Goal: Entertainment & Leisure: Browse casually

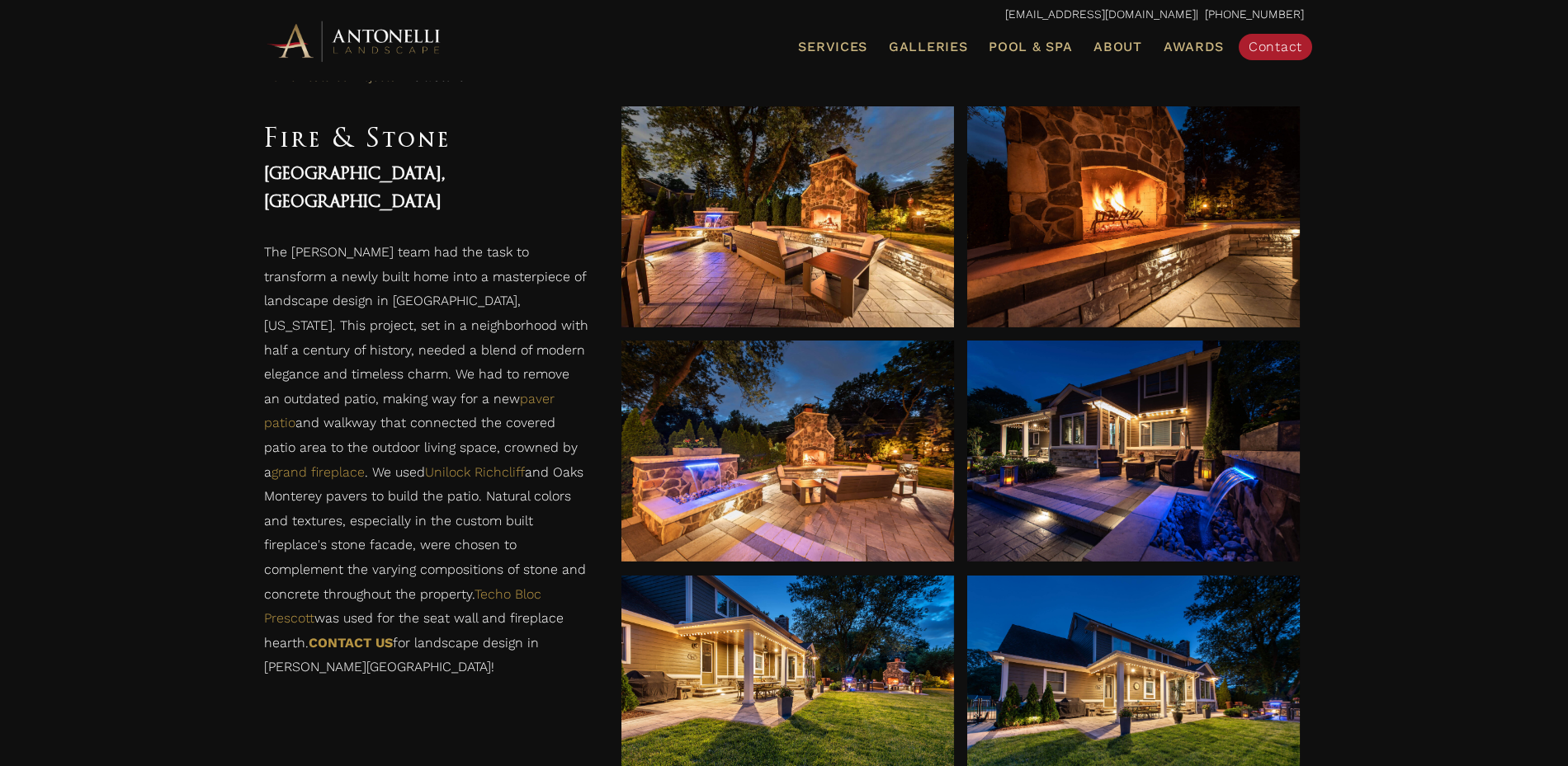
scroll to position [851, 0]
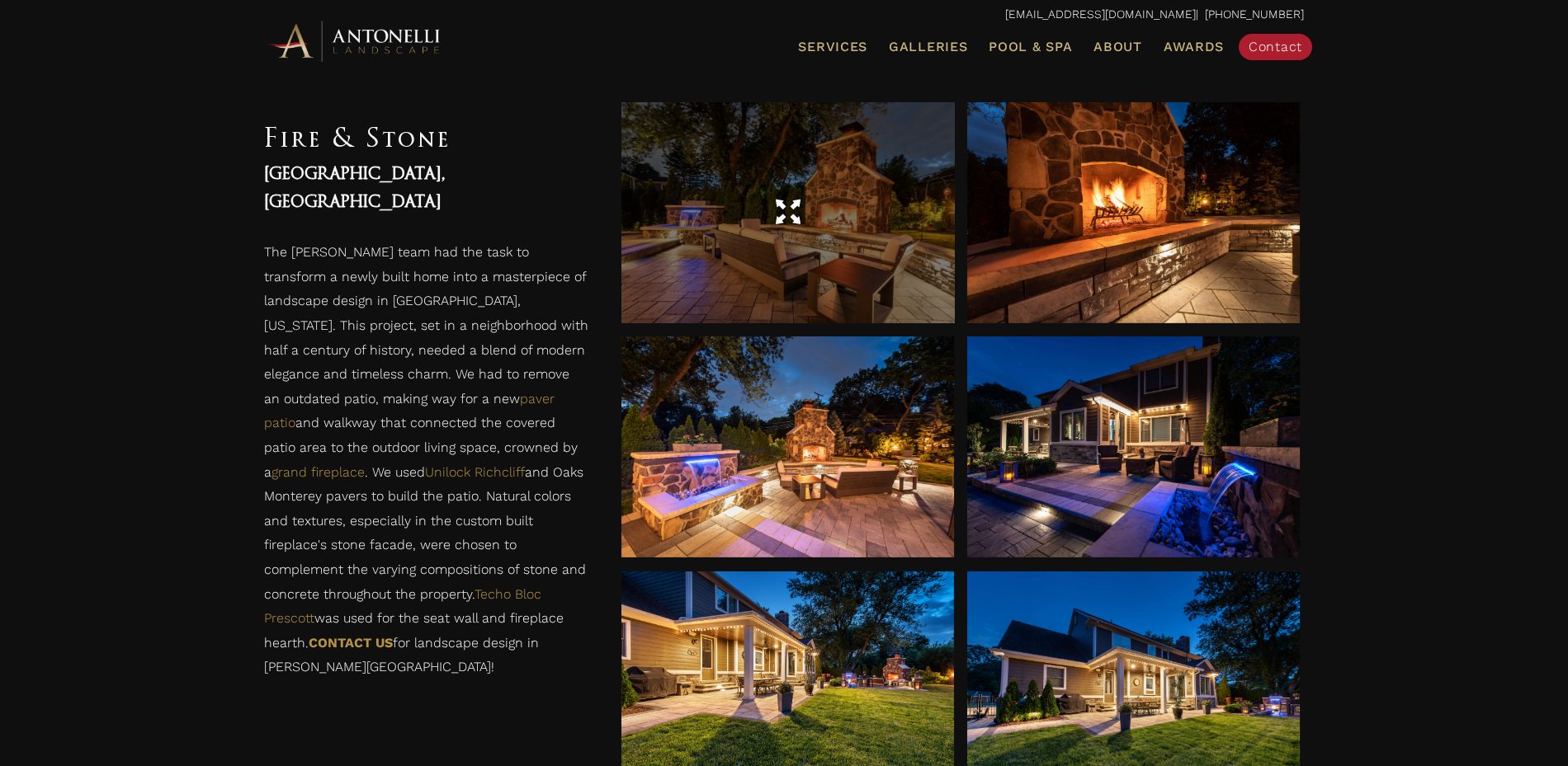
click at [805, 266] on div at bounding box center [787, 212] width 332 height 221
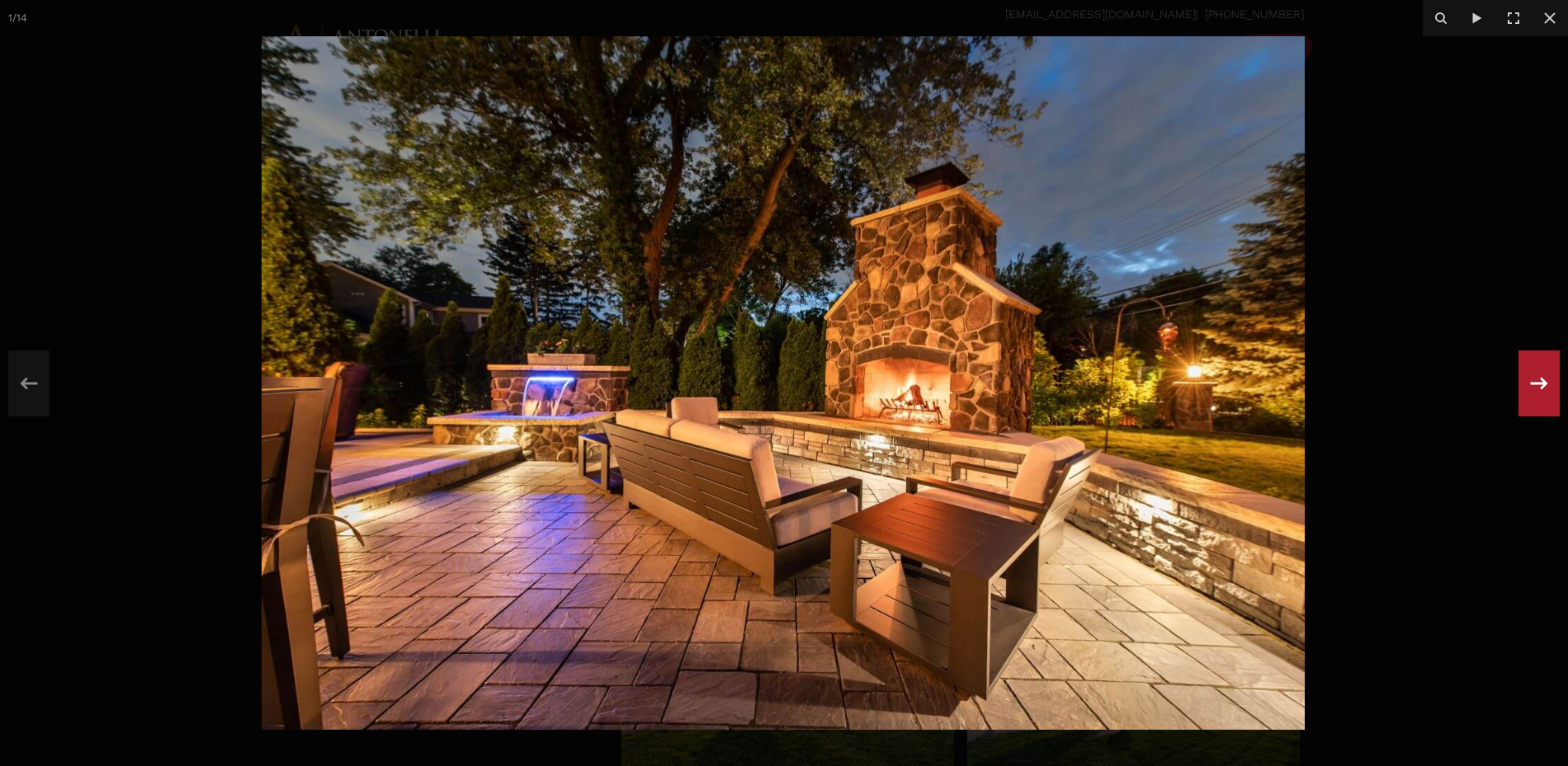
click at [1537, 389] on icon at bounding box center [1539, 383] width 29 height 54
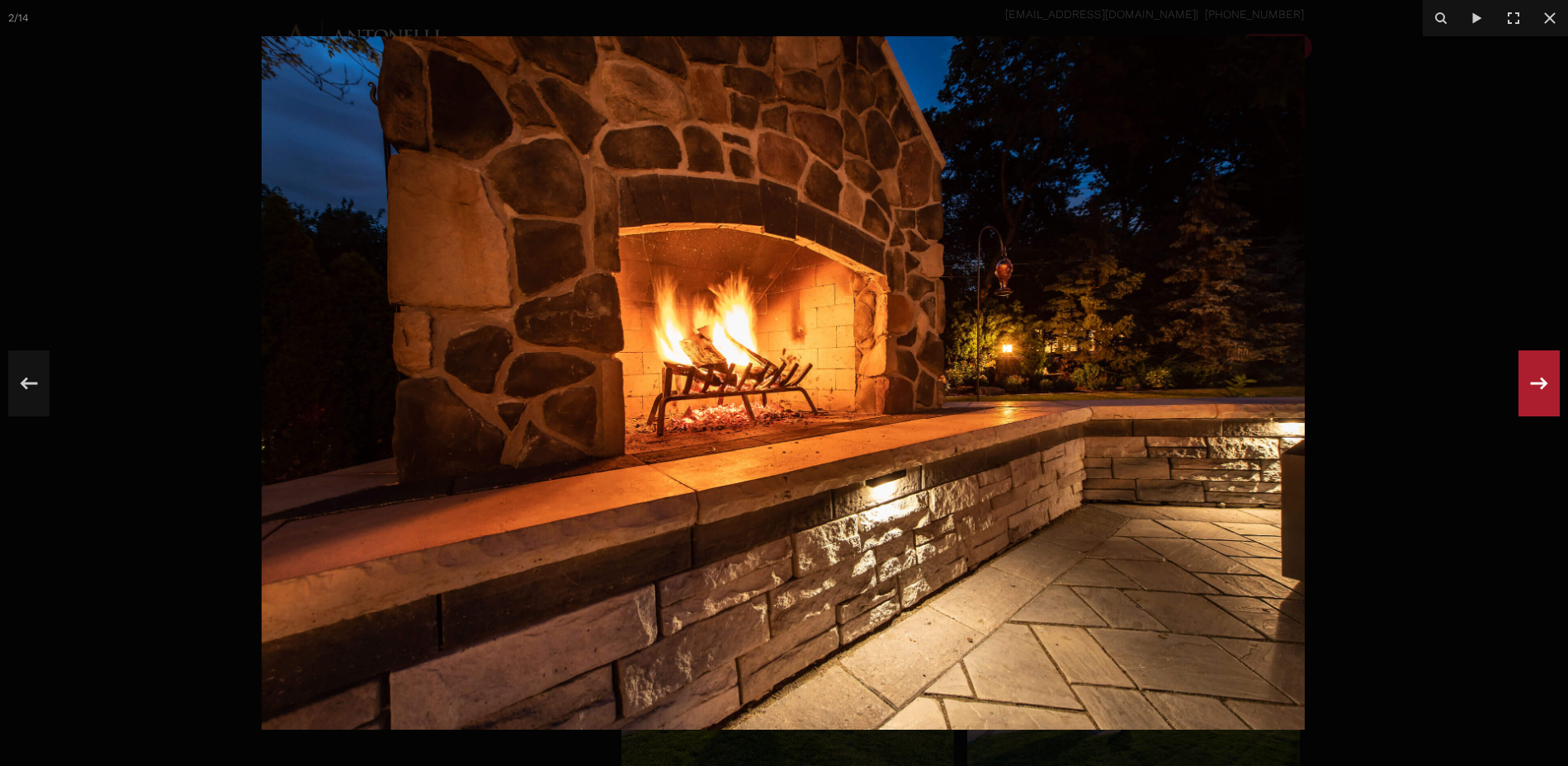
click at [1537, 389] on icon at bounding box center [1539, 383] width 29 height 54
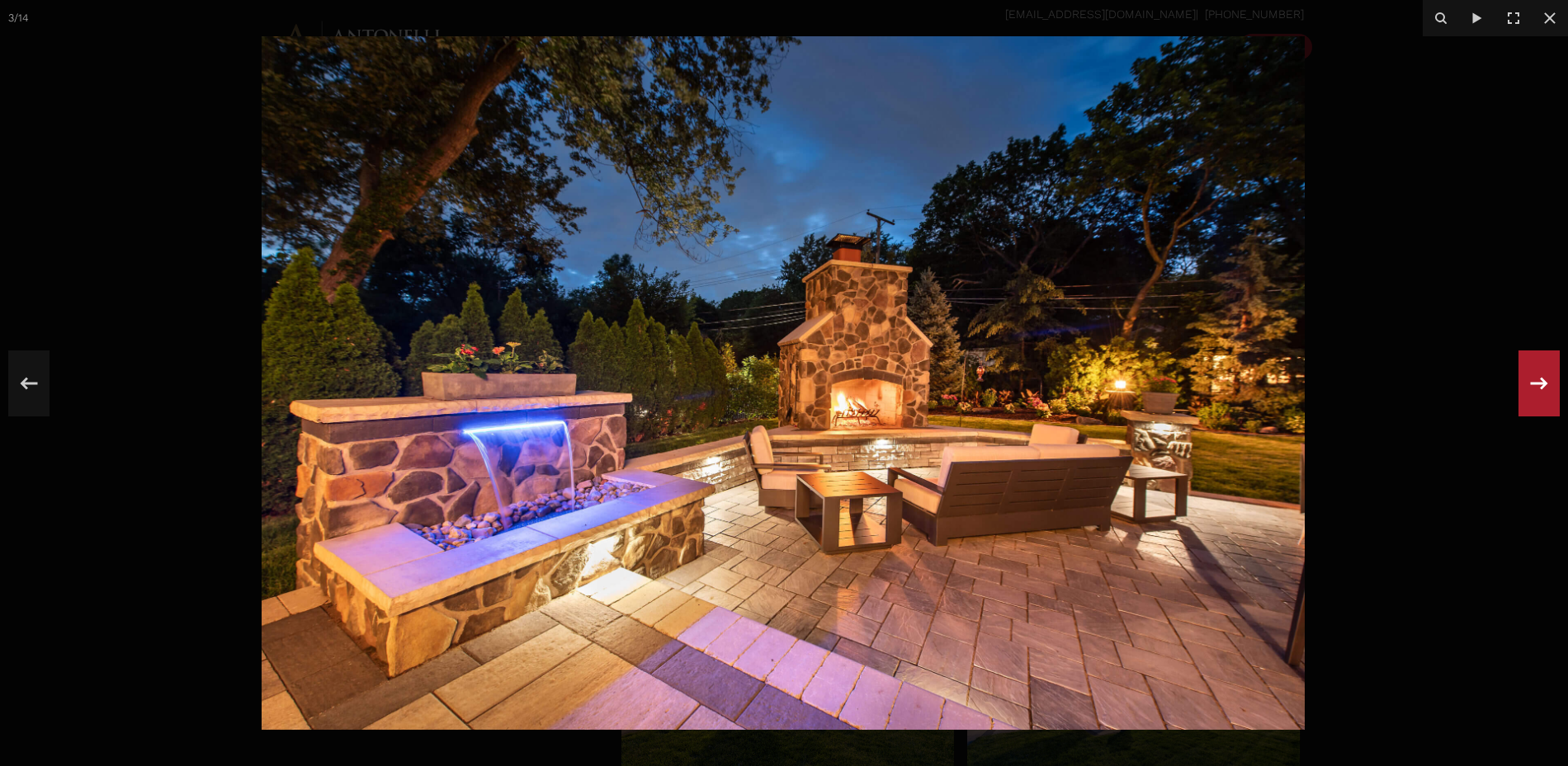
click at [1537, 389] on div "3 / 14" at bounding box center [784, 383] width 1568 height 766
click at [1542, 388] on icon at bounding box center [1540, 383] width 18 height 13
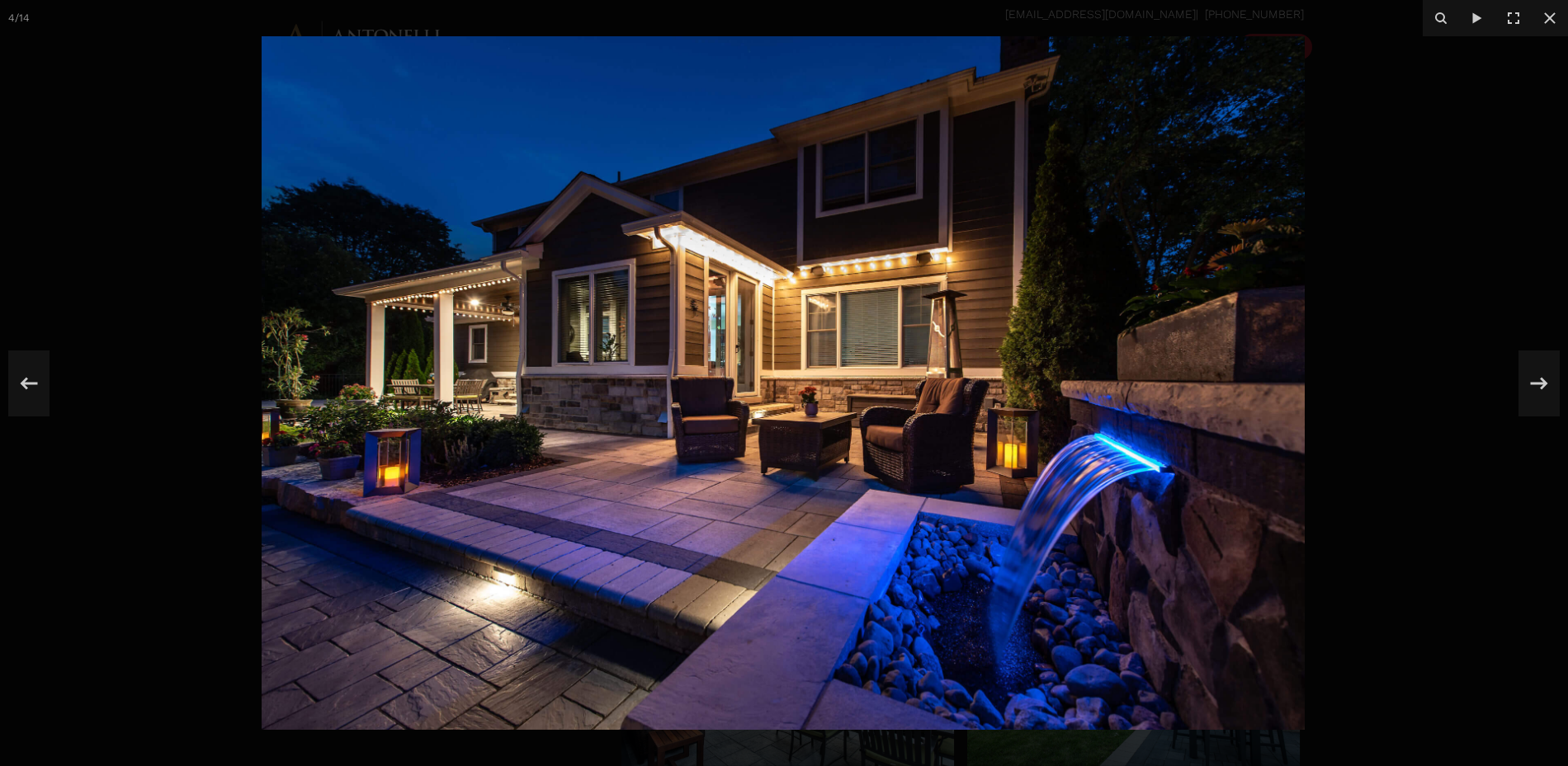
scroll to position [1134, 0]
click at [1542, 386] on icon at bounding box center [1540, 383] width 18 height 13
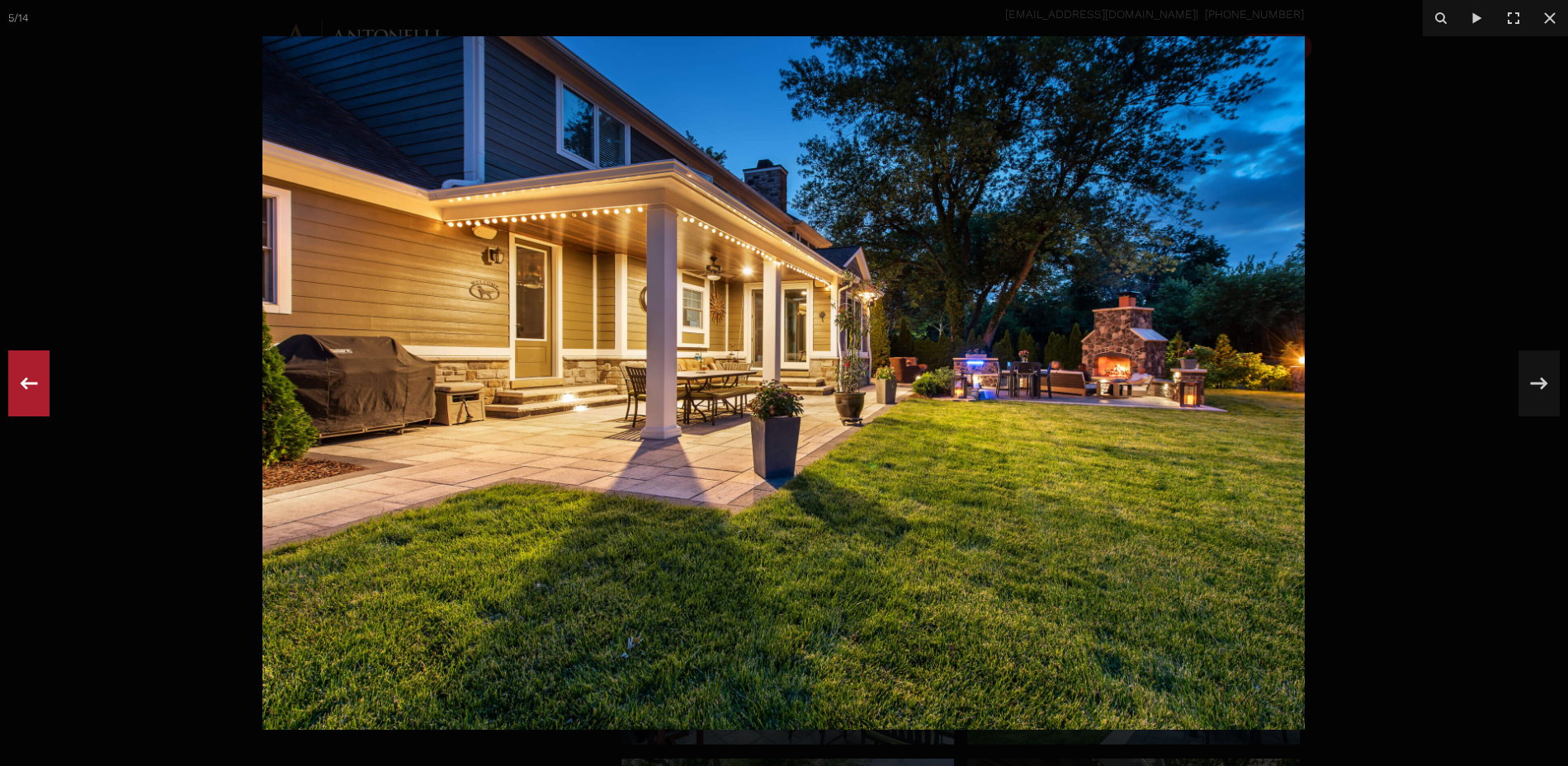
click at [39, 373] on icon at bounding box center [28, 383] width 29 height 54
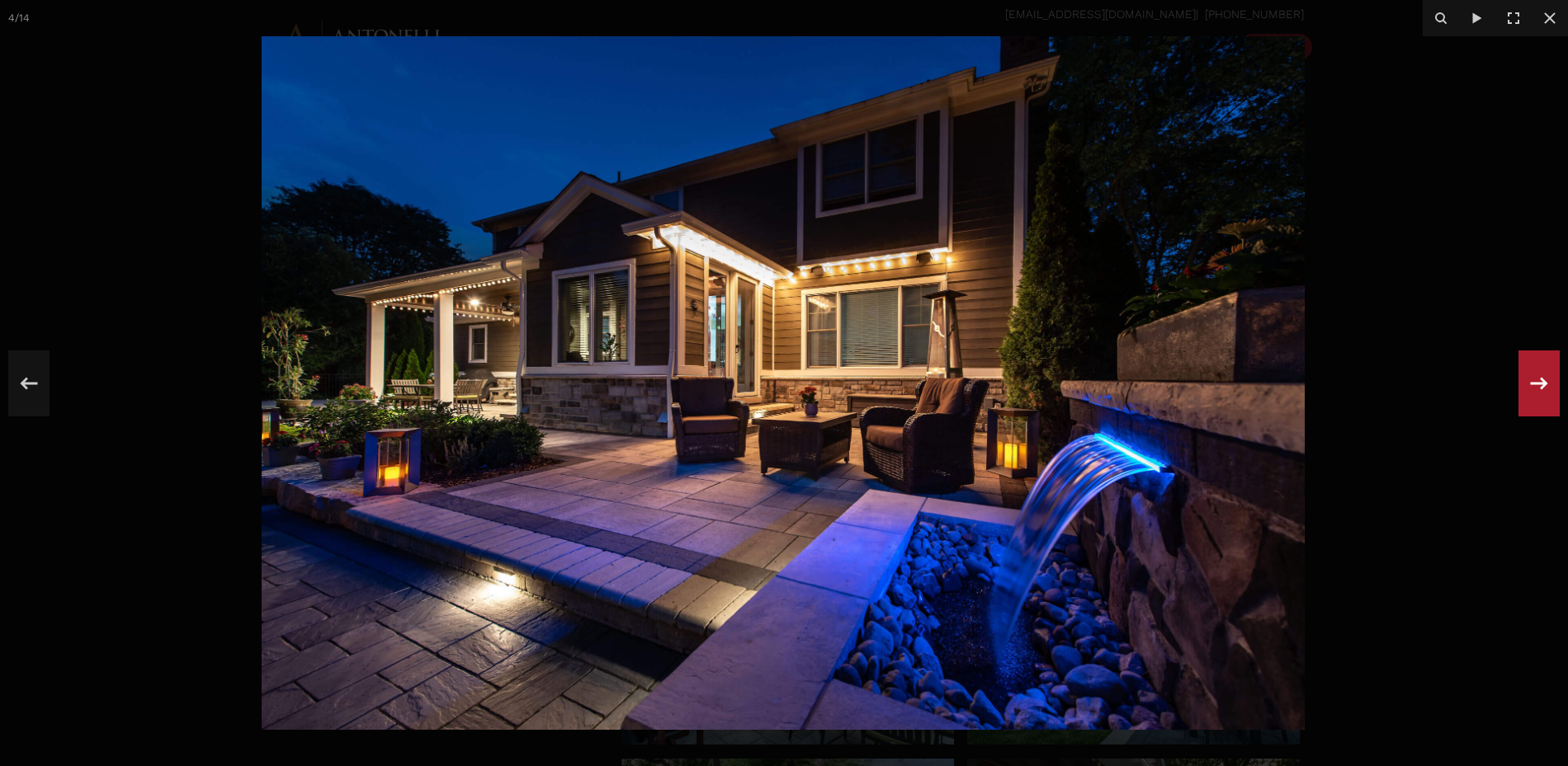
click at [1529, 384] on icon at bounding box center [1539, 383] width 29 height 54
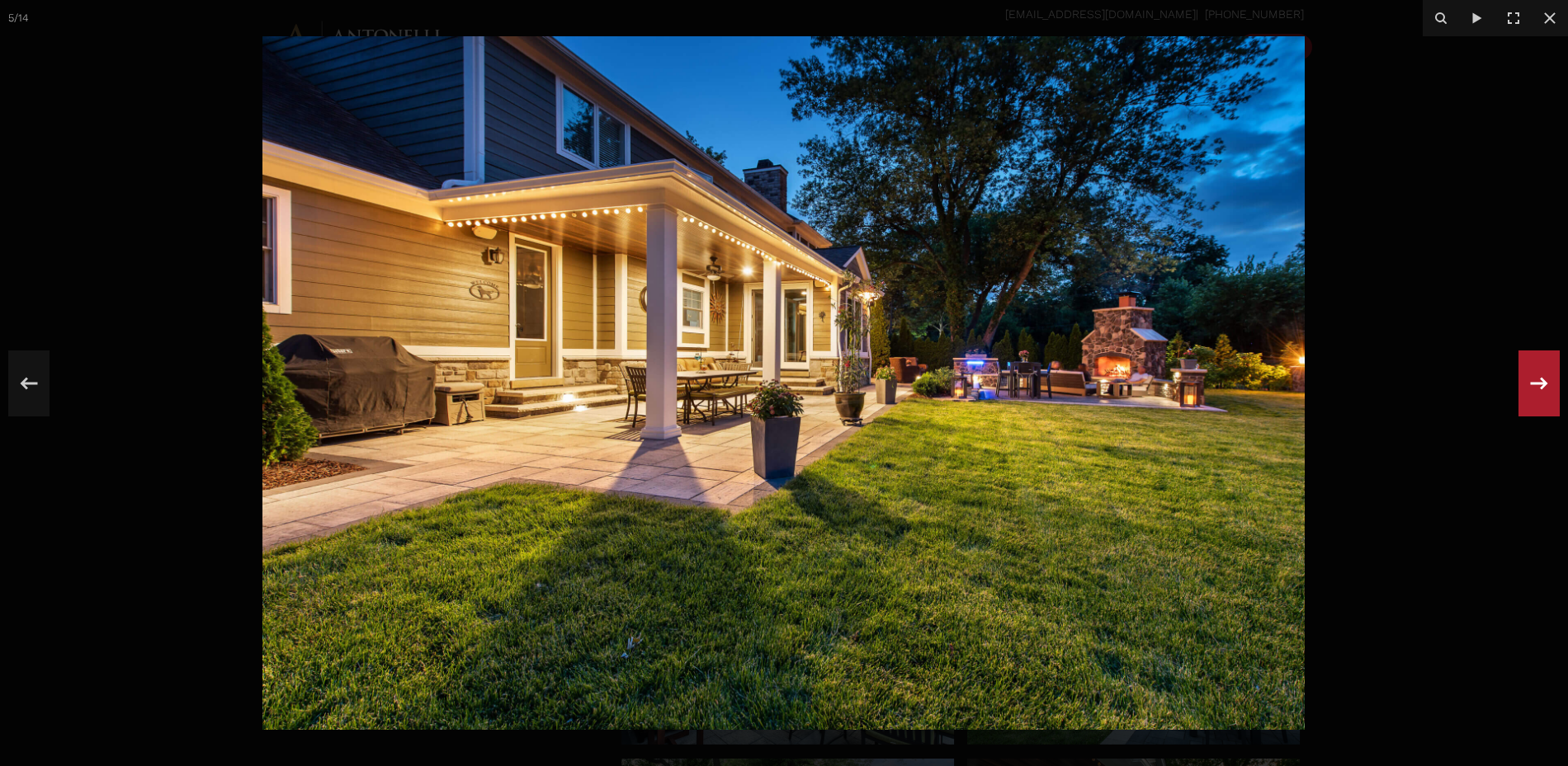
click at [1529, 384] on icon at bounding box center [1539, 383] width 29 height 54
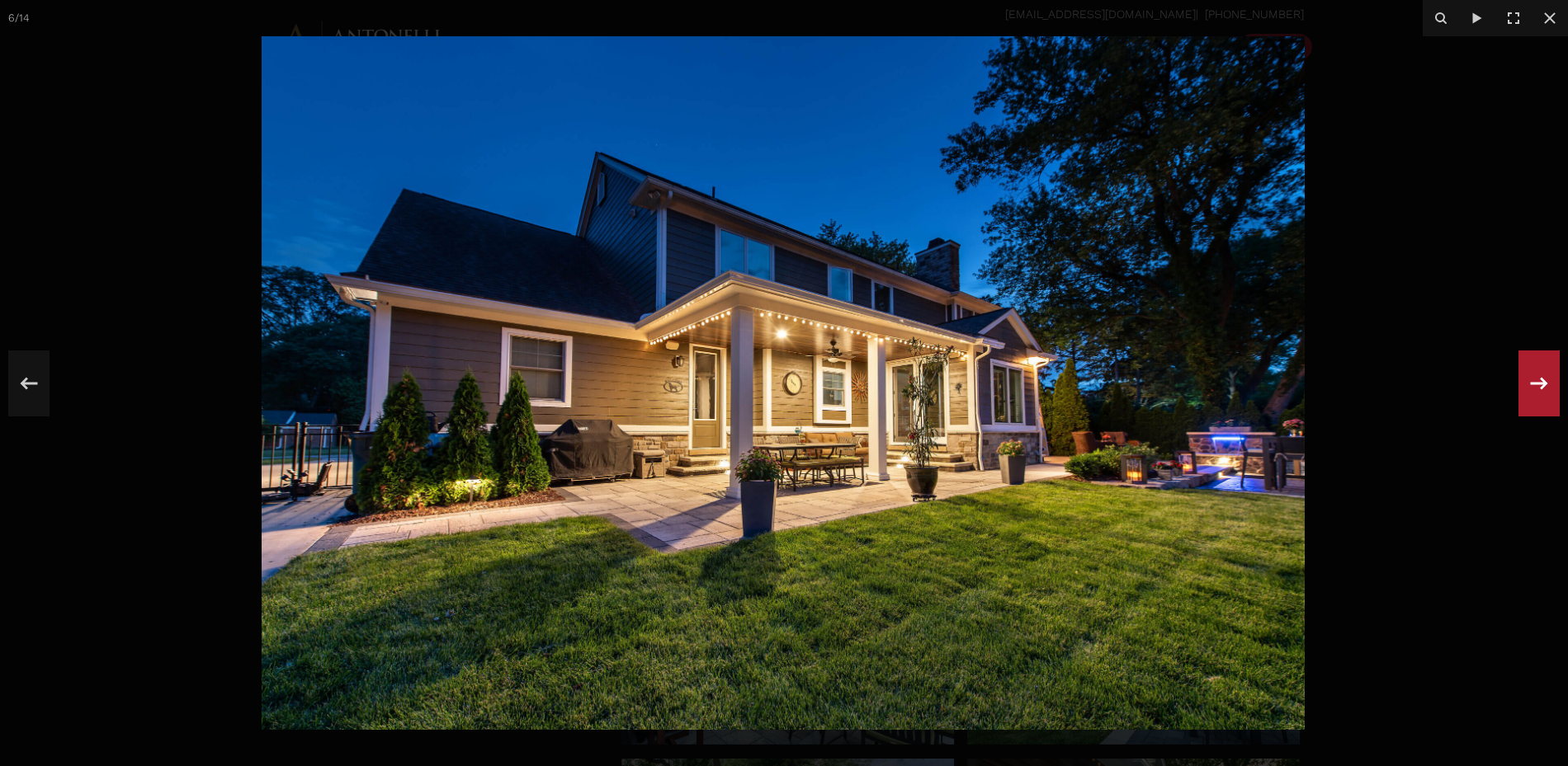
click at [1529, 384] on icon at bounding box center [1539, 383] width 29 height 54
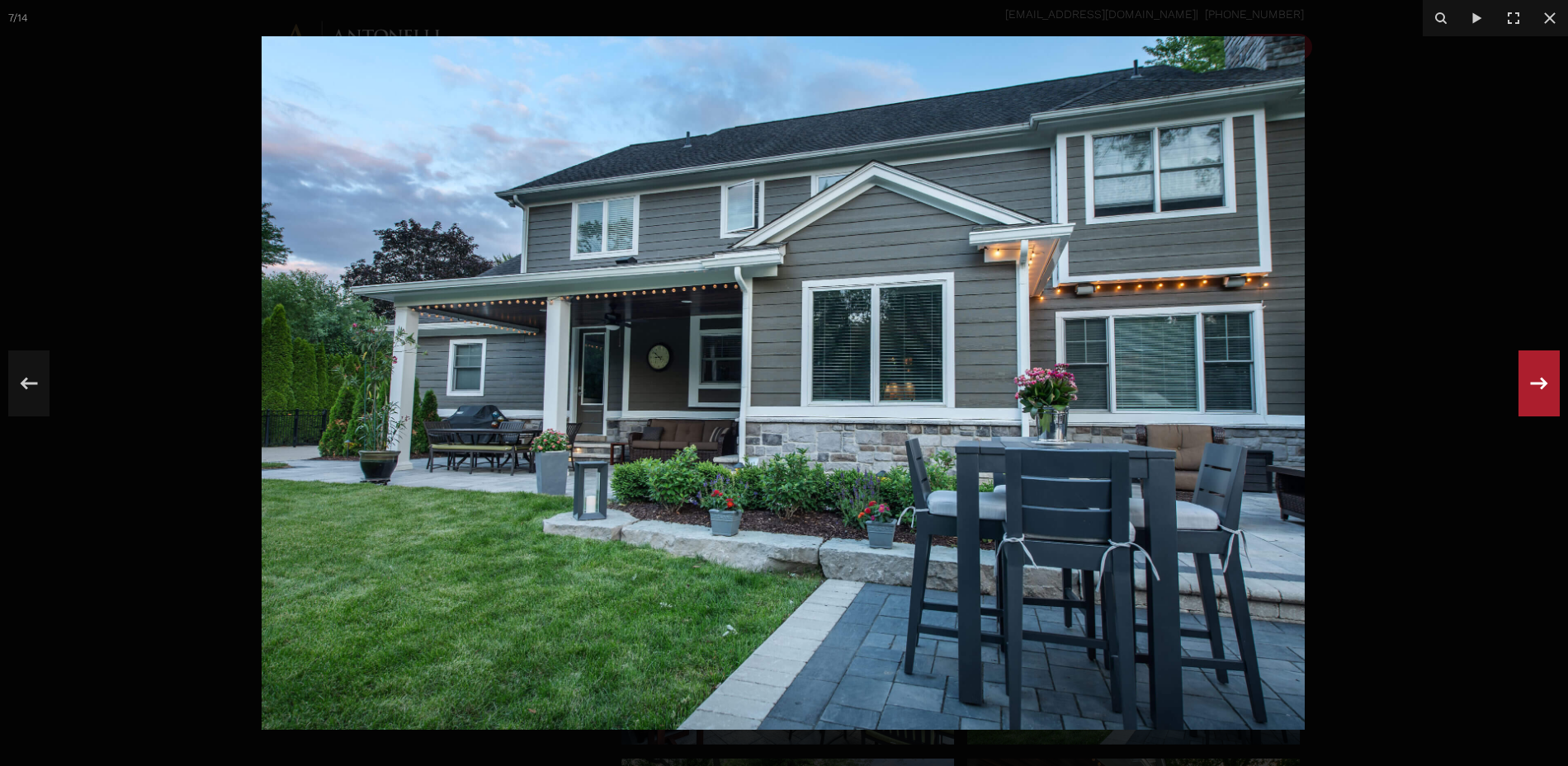
click at [1529, 384] on icon at bounding box center [1539, 383] width 29 height 54
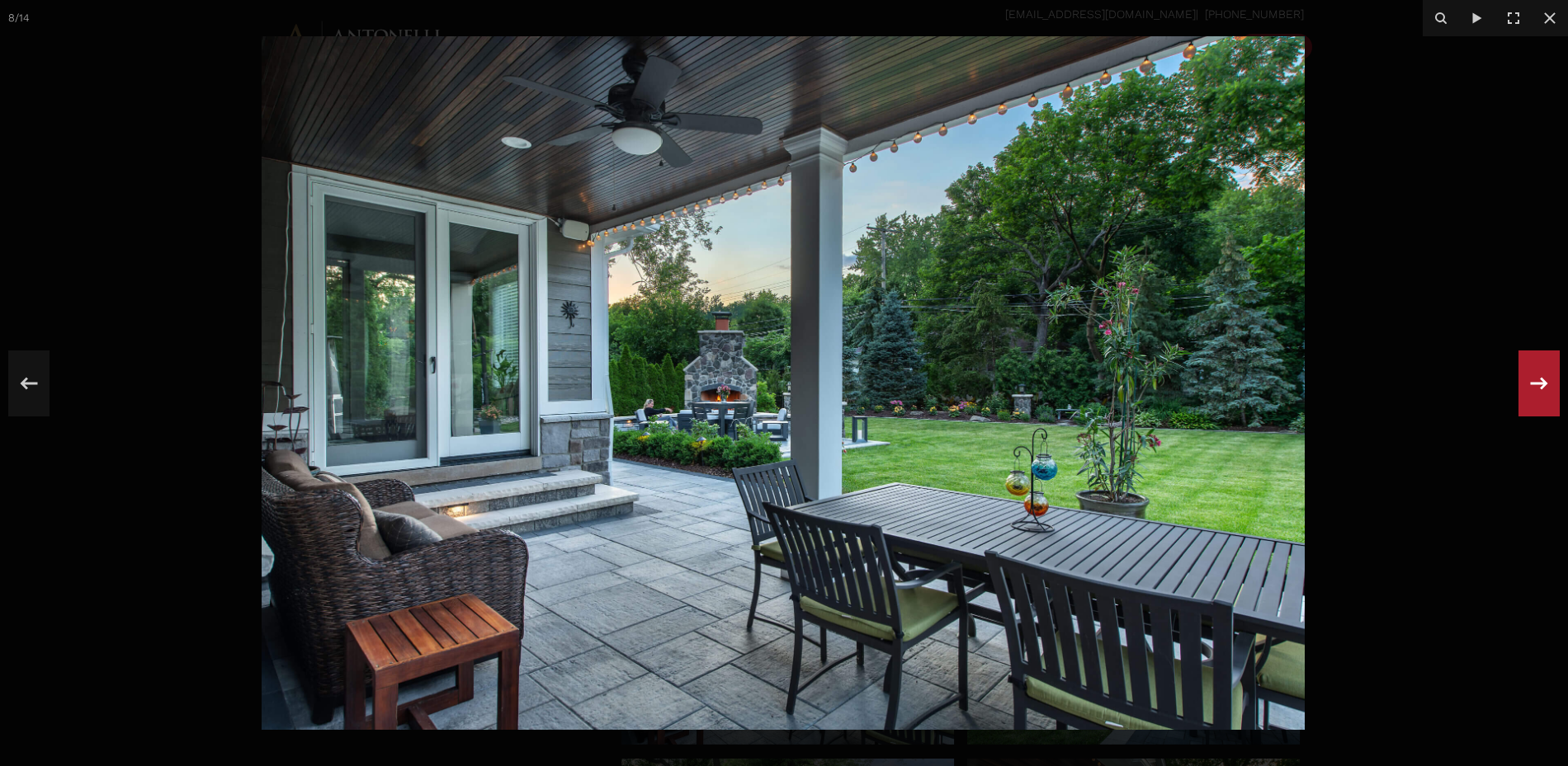
click at [1529, 384] on icon at bounding box center [1539, 383] width 29 height 54
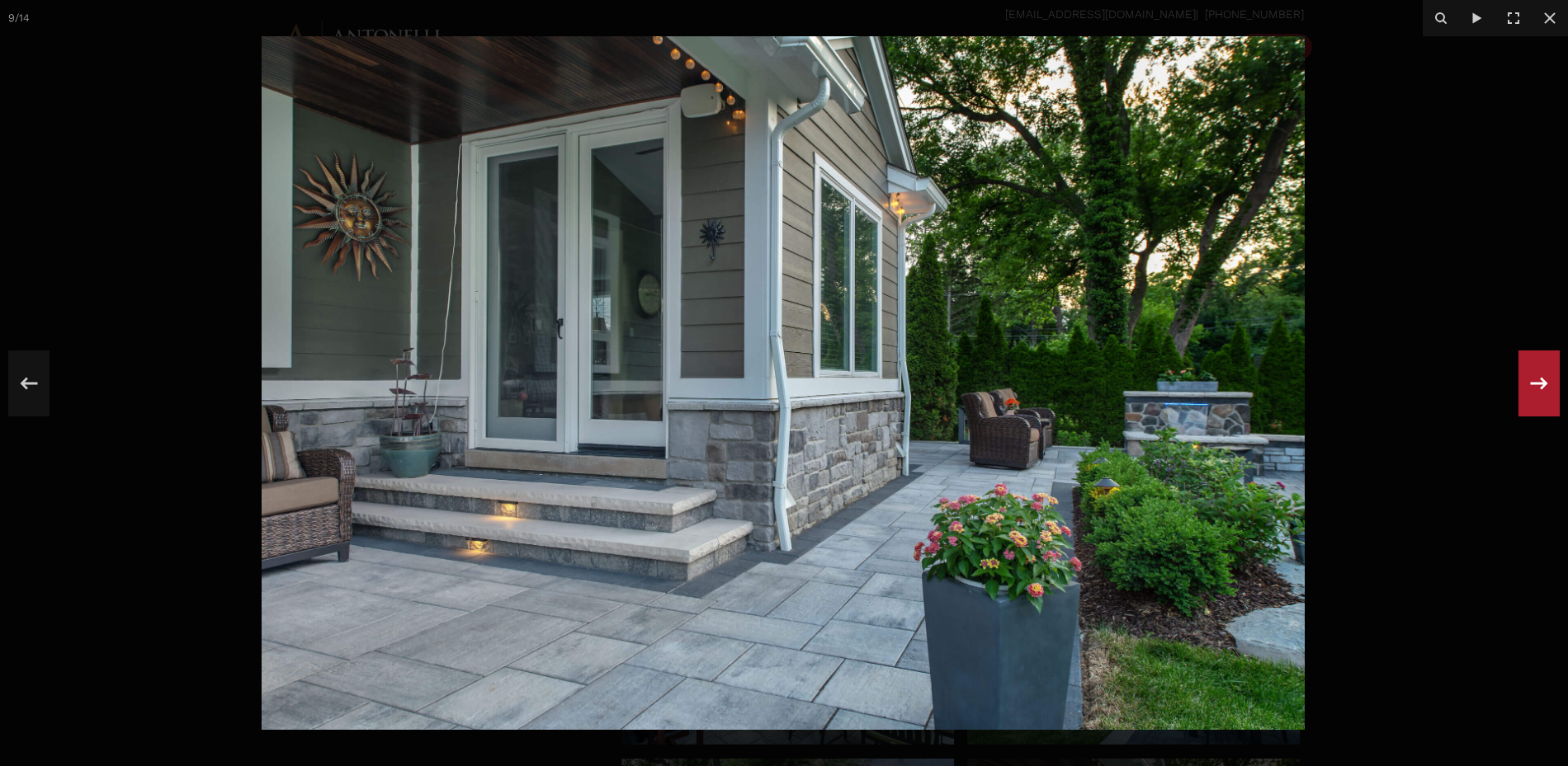
click at [1529, 384] on icon at bounding box center [1539, 383] width 29 height 54
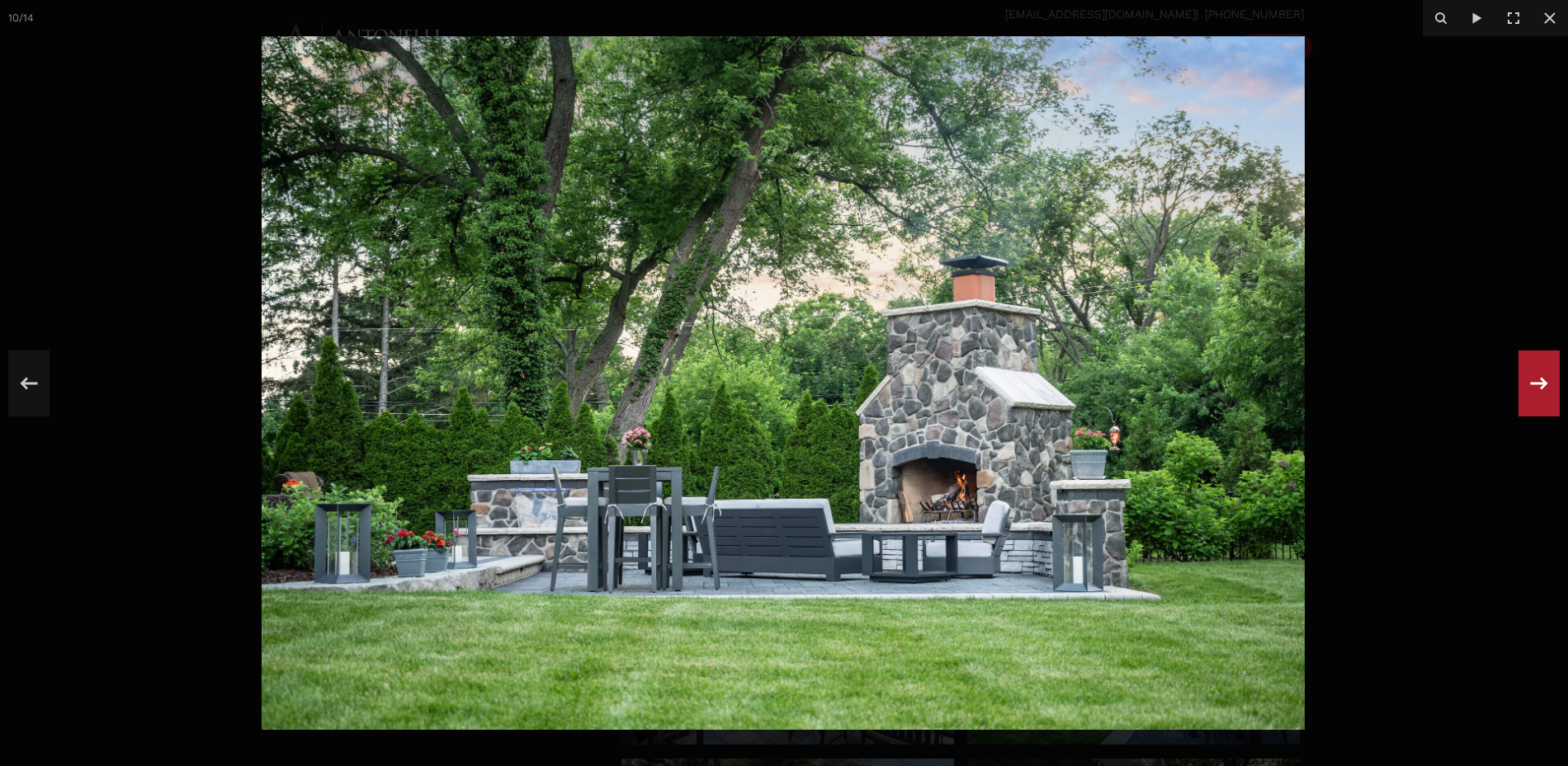
click at [1529, 384] on icon at bounding box center [1539, 383] width 29 height 54
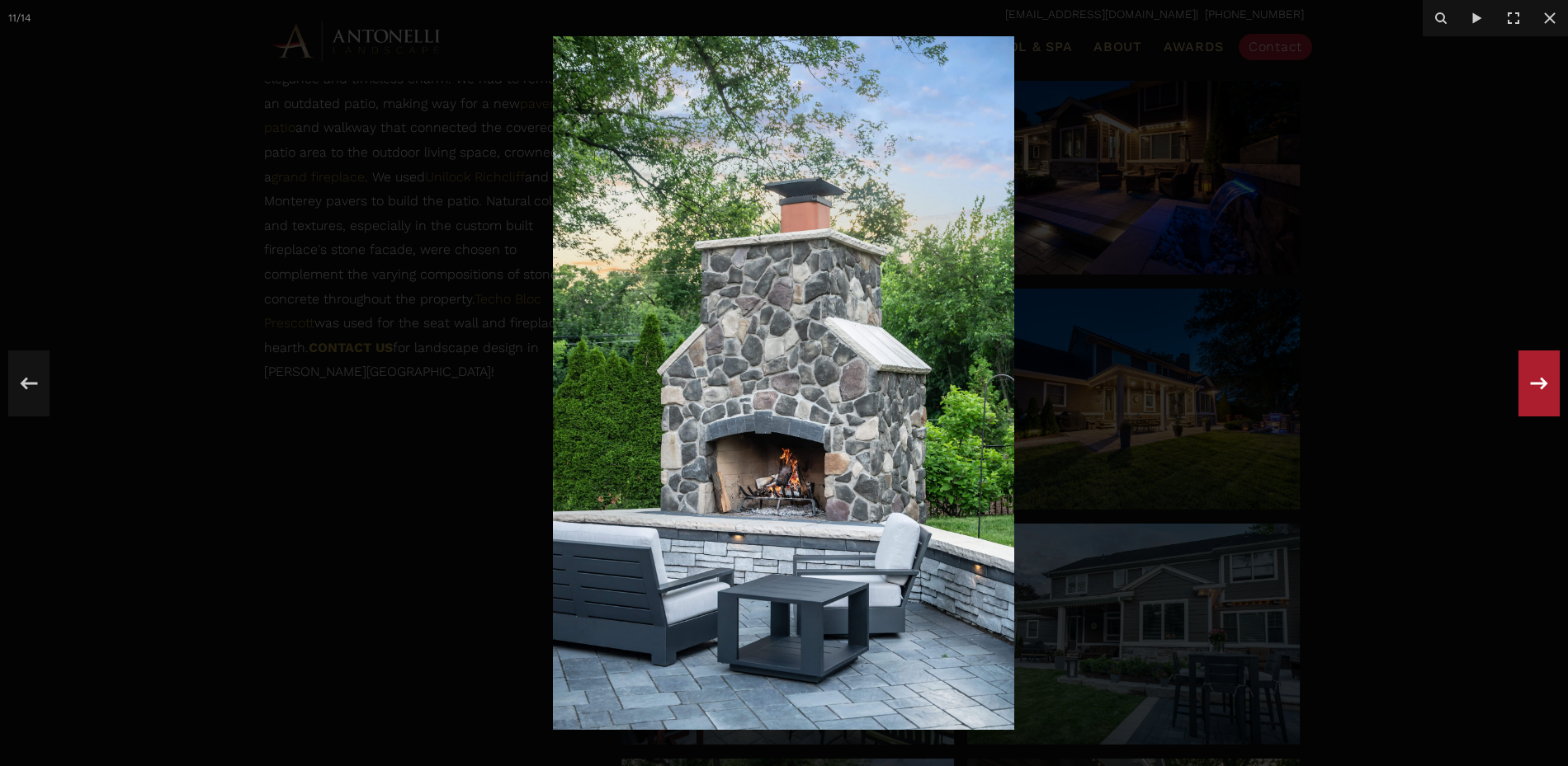
click at [1529, 384] on icon at bounding box center [1539, 383] width 29 height 54
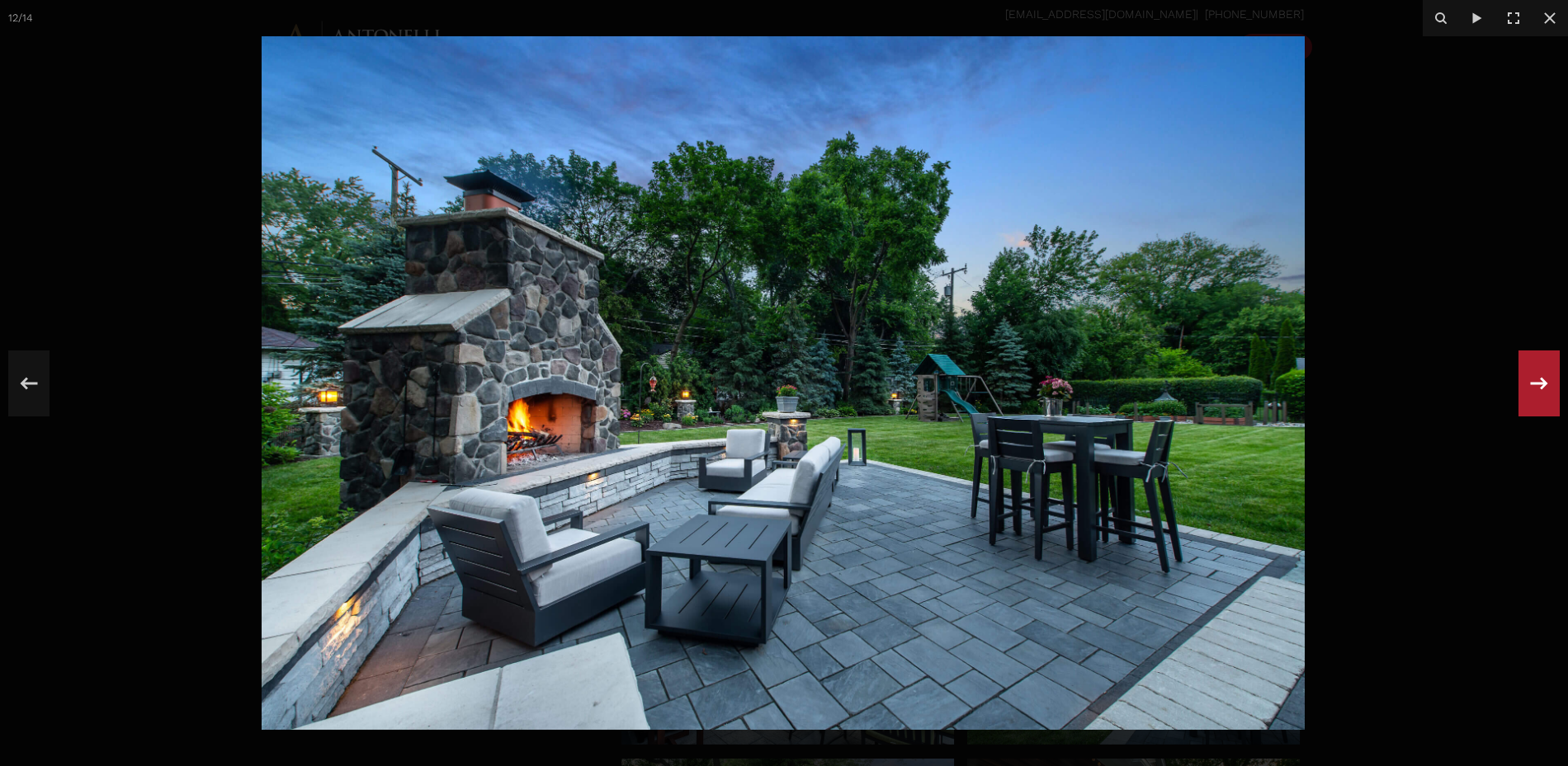
click at [1529, 384] on icon at bounding box center [1539, 383] width 29 height 54
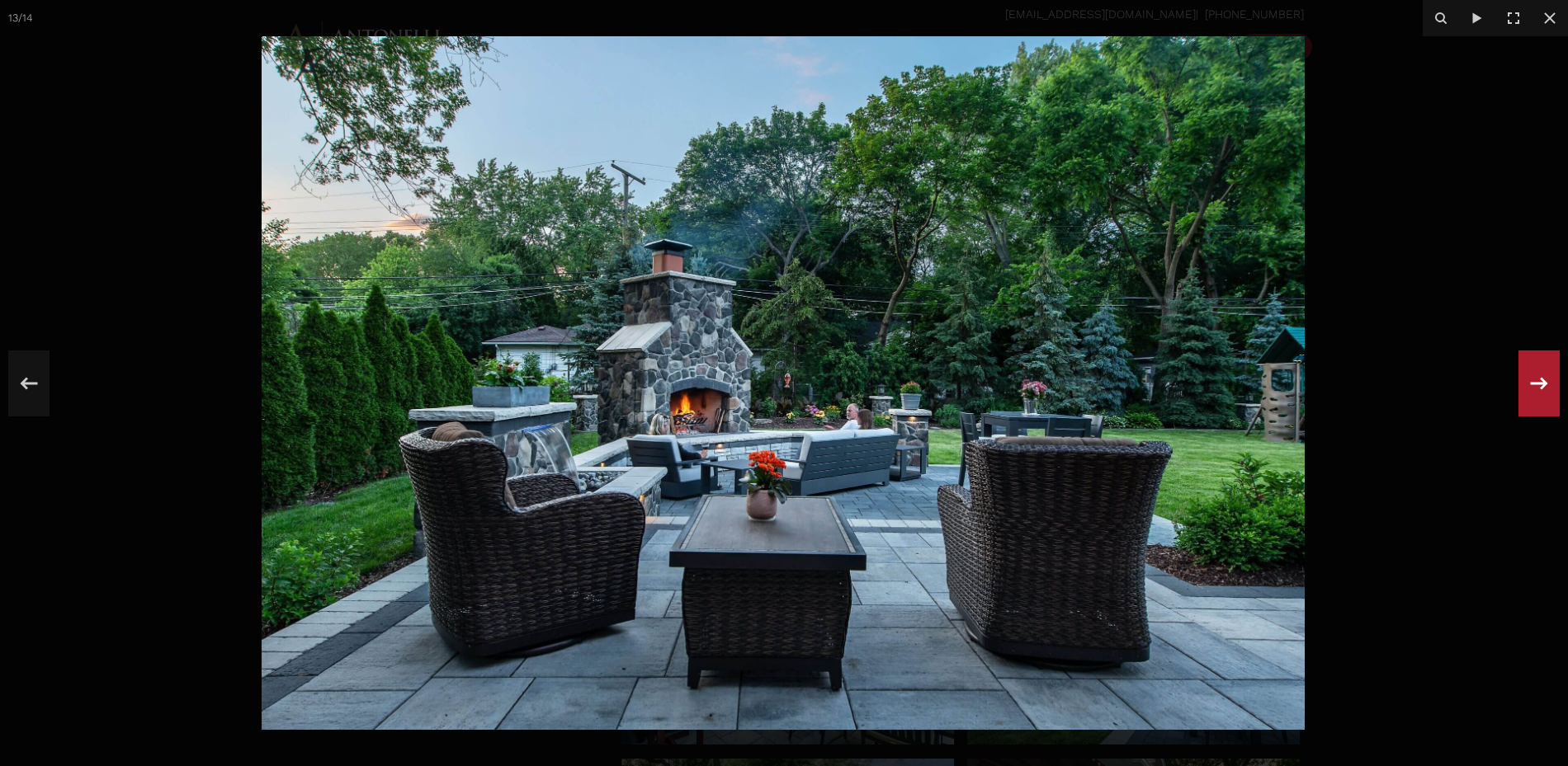
click at [1529, 384] on icon at bounding box center [1539, 383] width 29 height 54
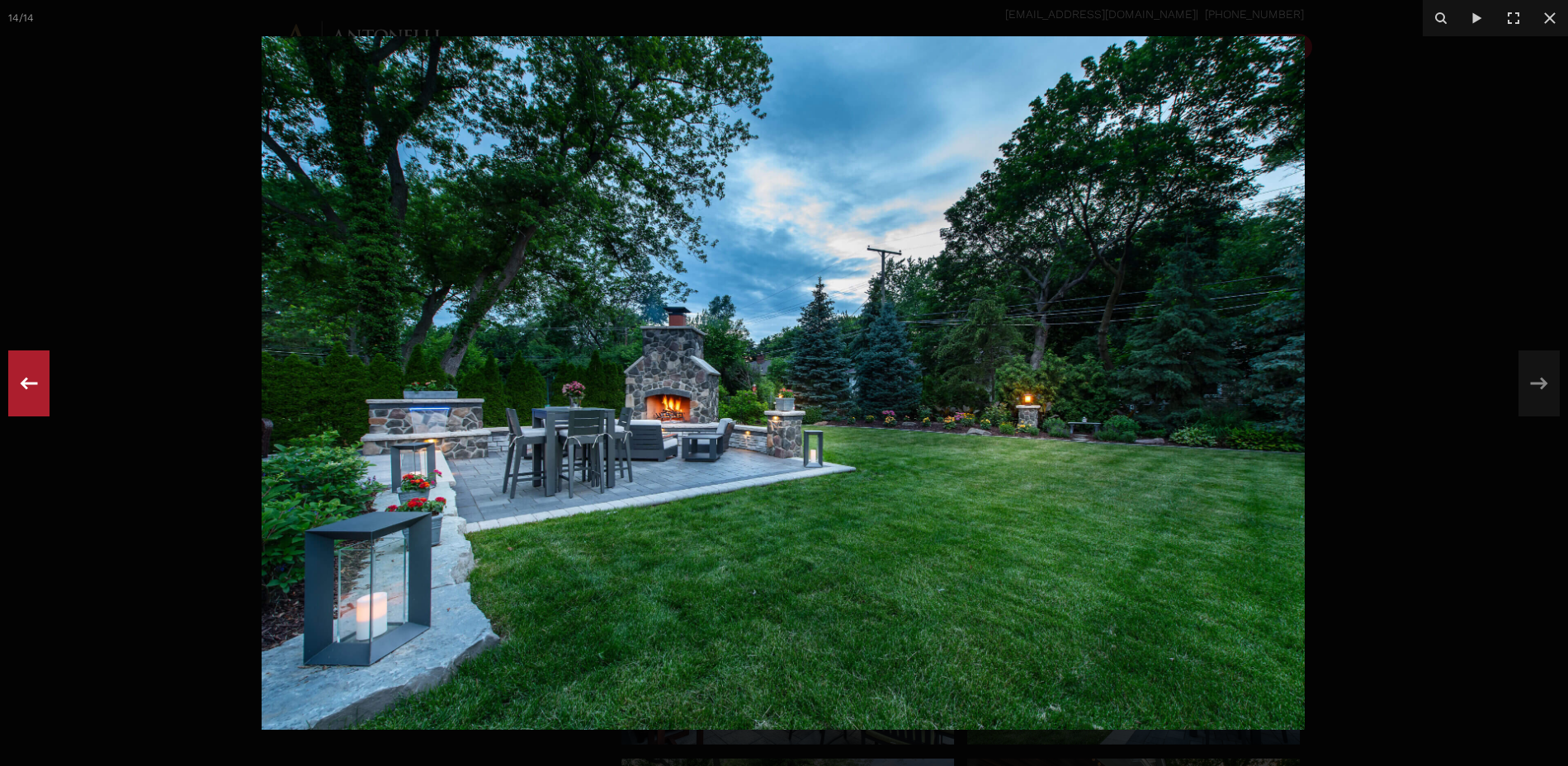
click at [18, 368] on icon at bounding box center [28, 383] width 29 height 54
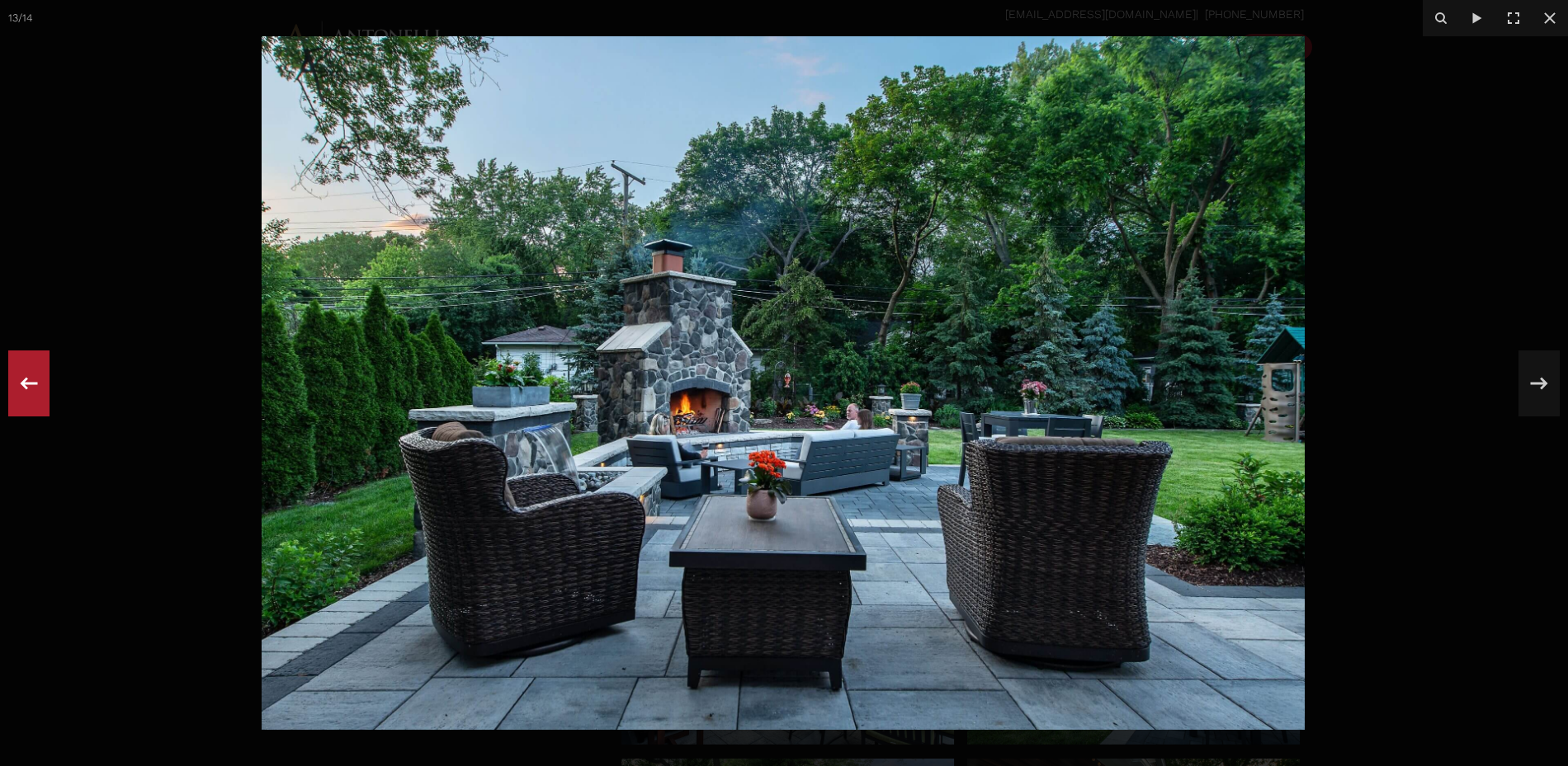
click at [18, 368] on icon at bounding box center [28, 383] width 29 height 54
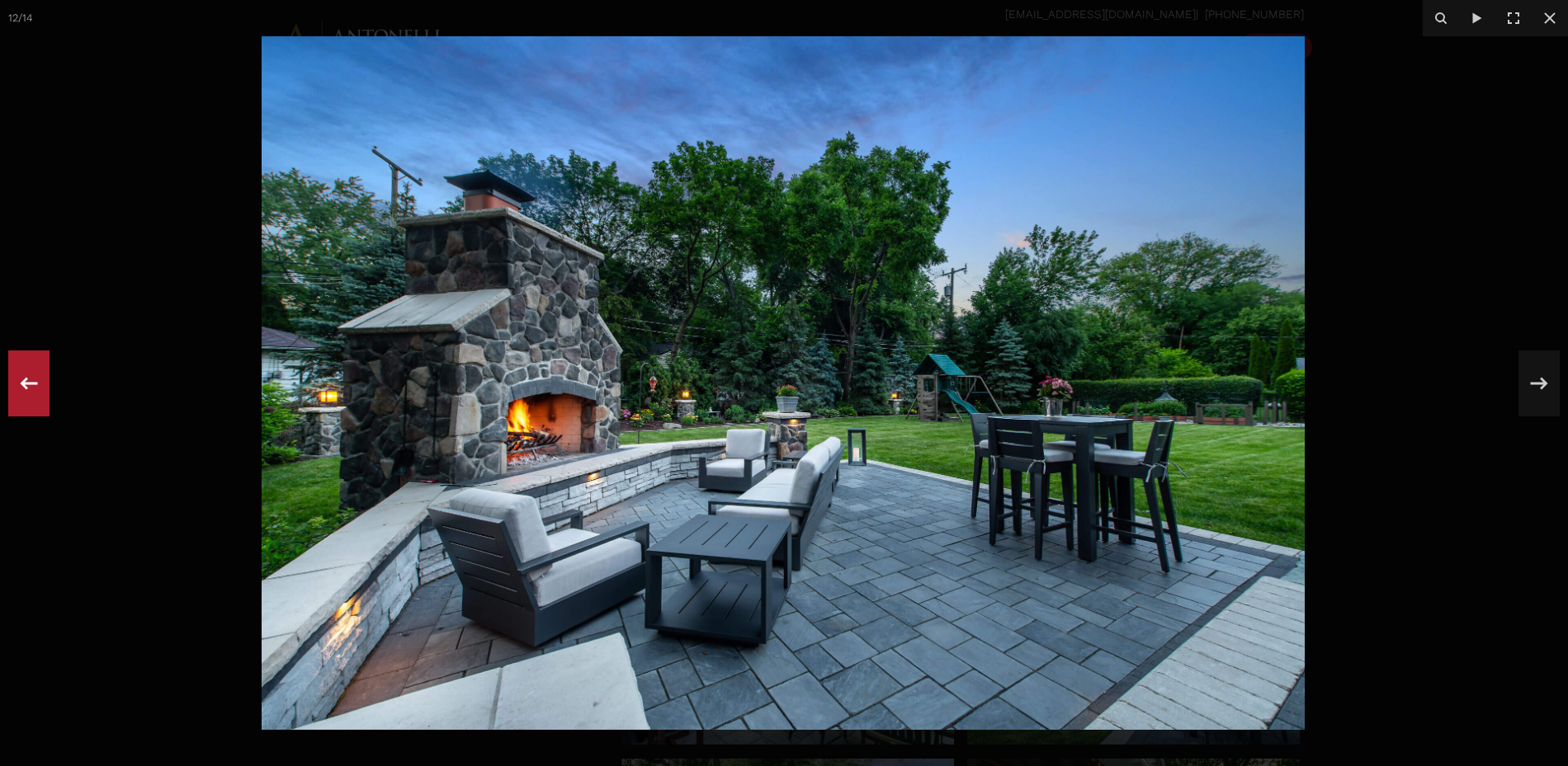
click at [18, 368] on icon at bounding box center [28, 383] width 29 height 54
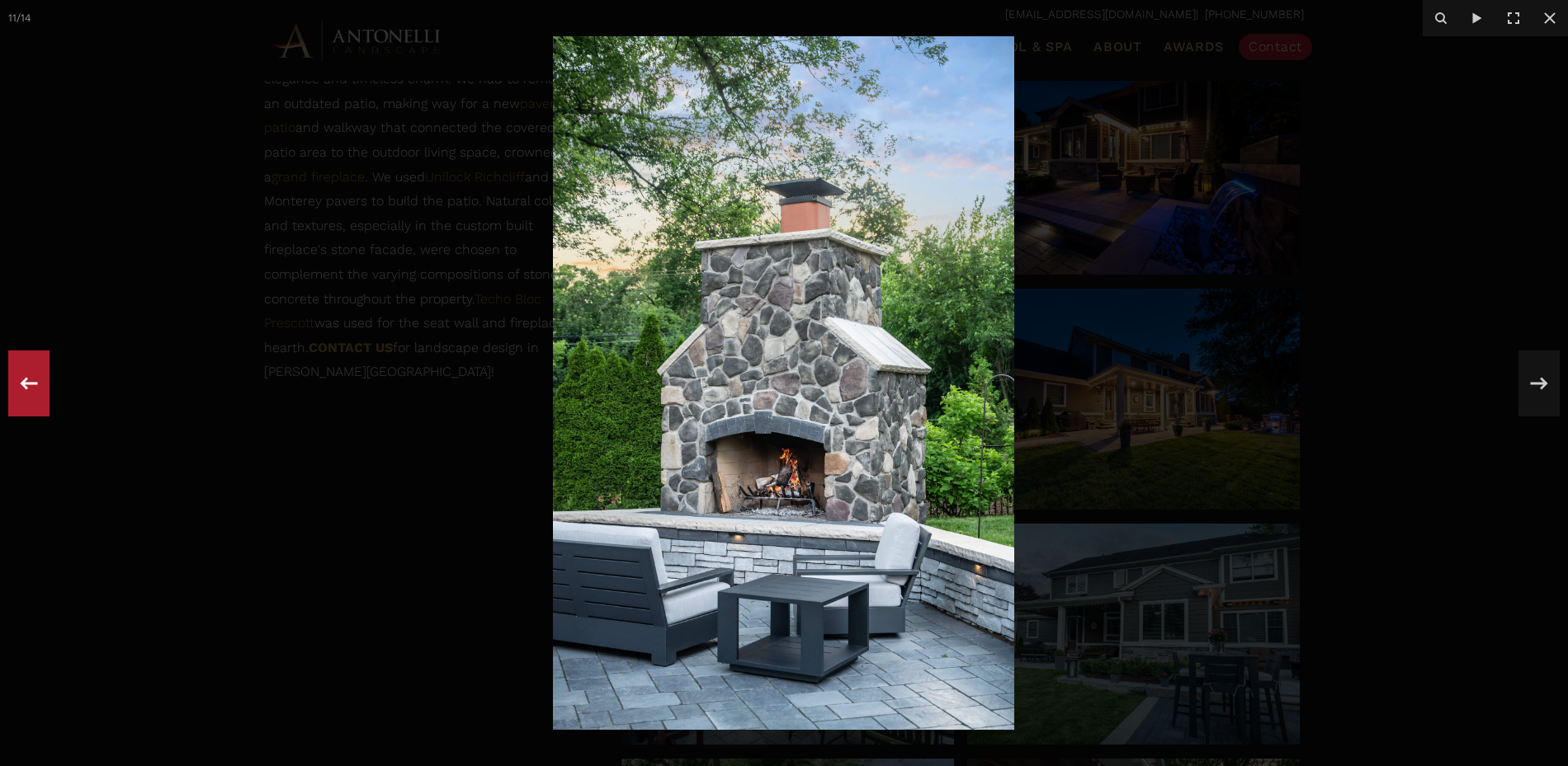
click at [18, 368] on icon at bounding box center [28, 383] width 29 height 54
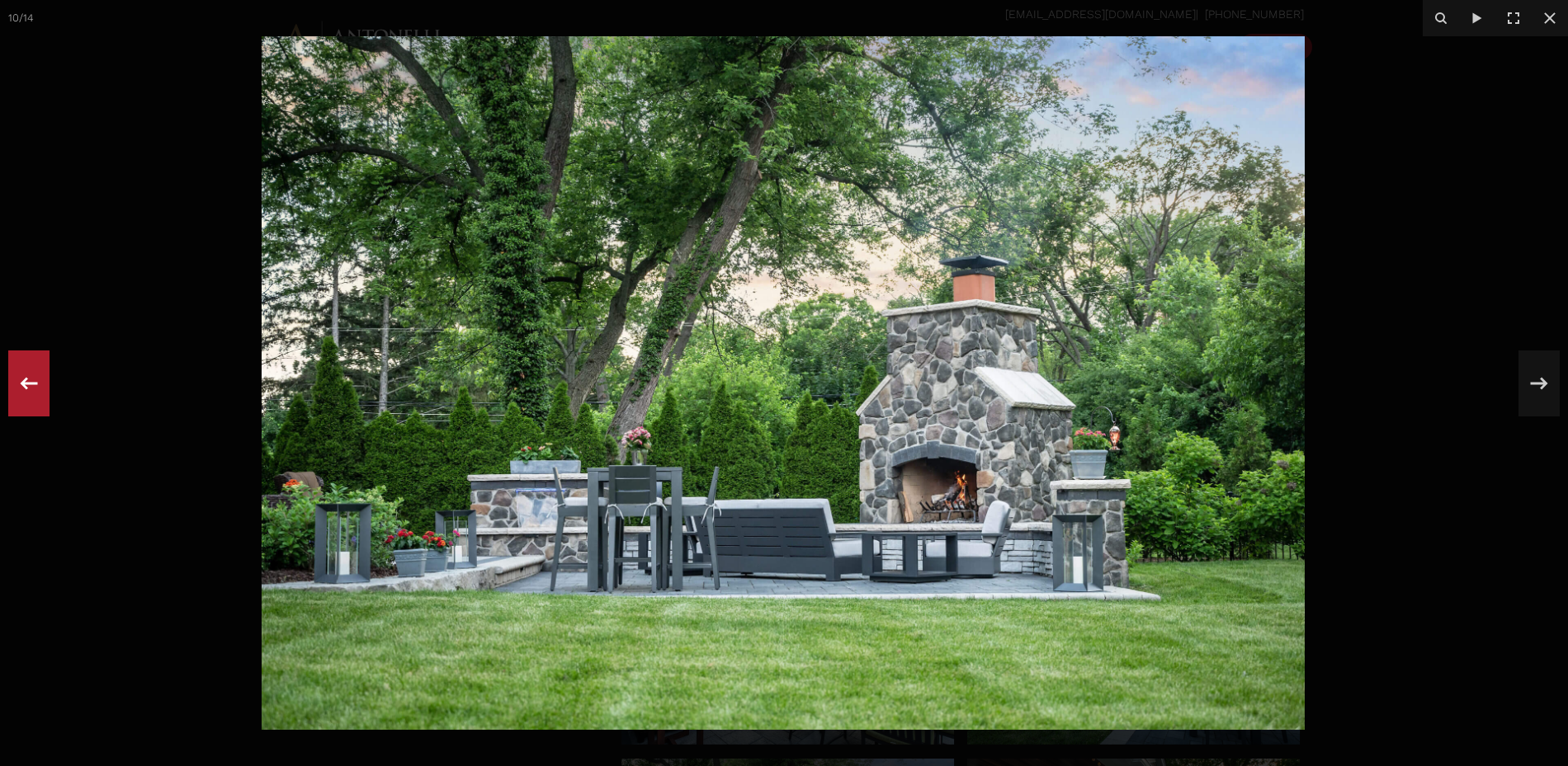
click at [18, 368] on icon at bounding box center [28, 383] width 29 height 54
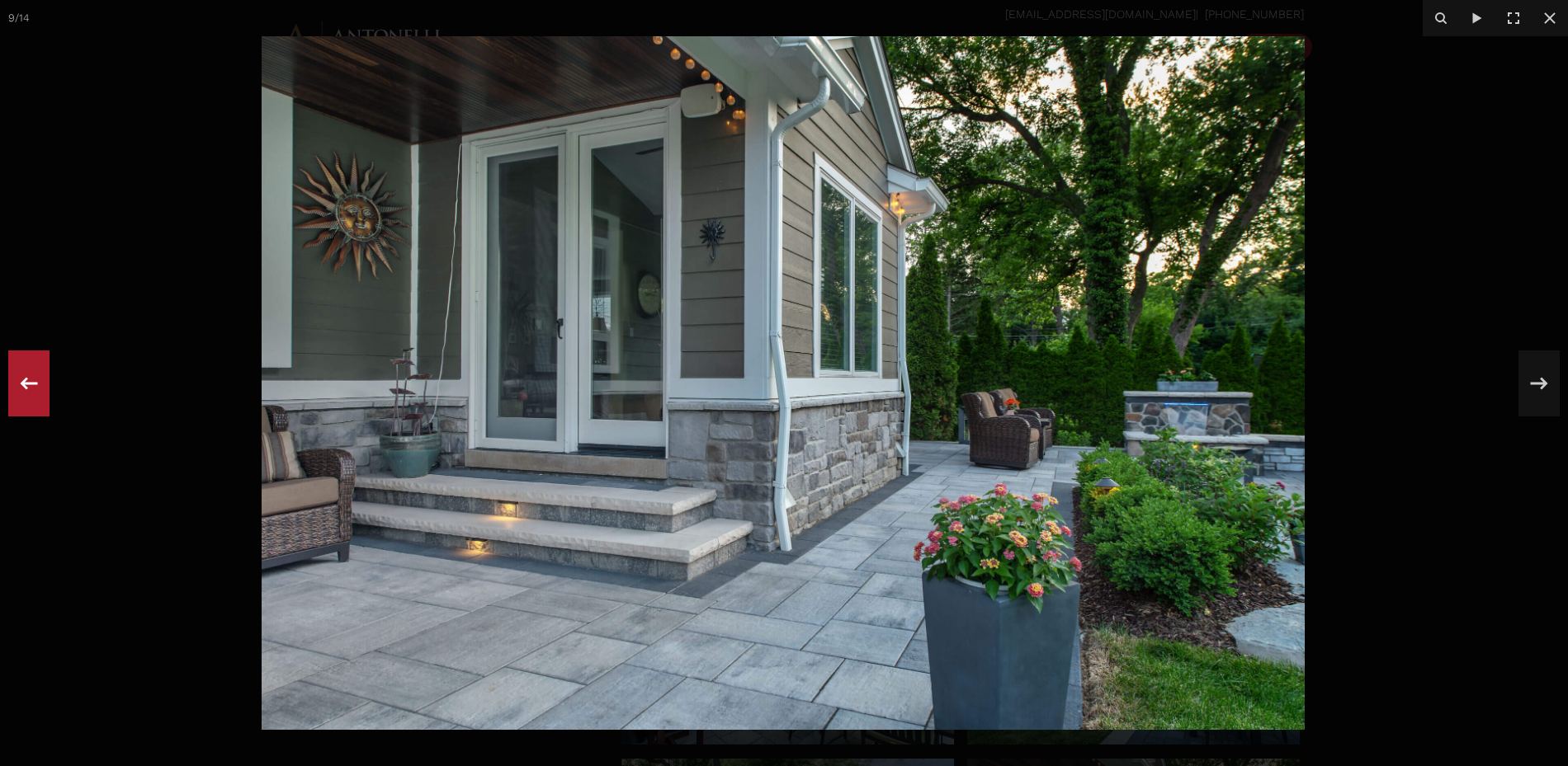
click at [18, 368] on icon at bounding box center [28, 383] width 29 height 54
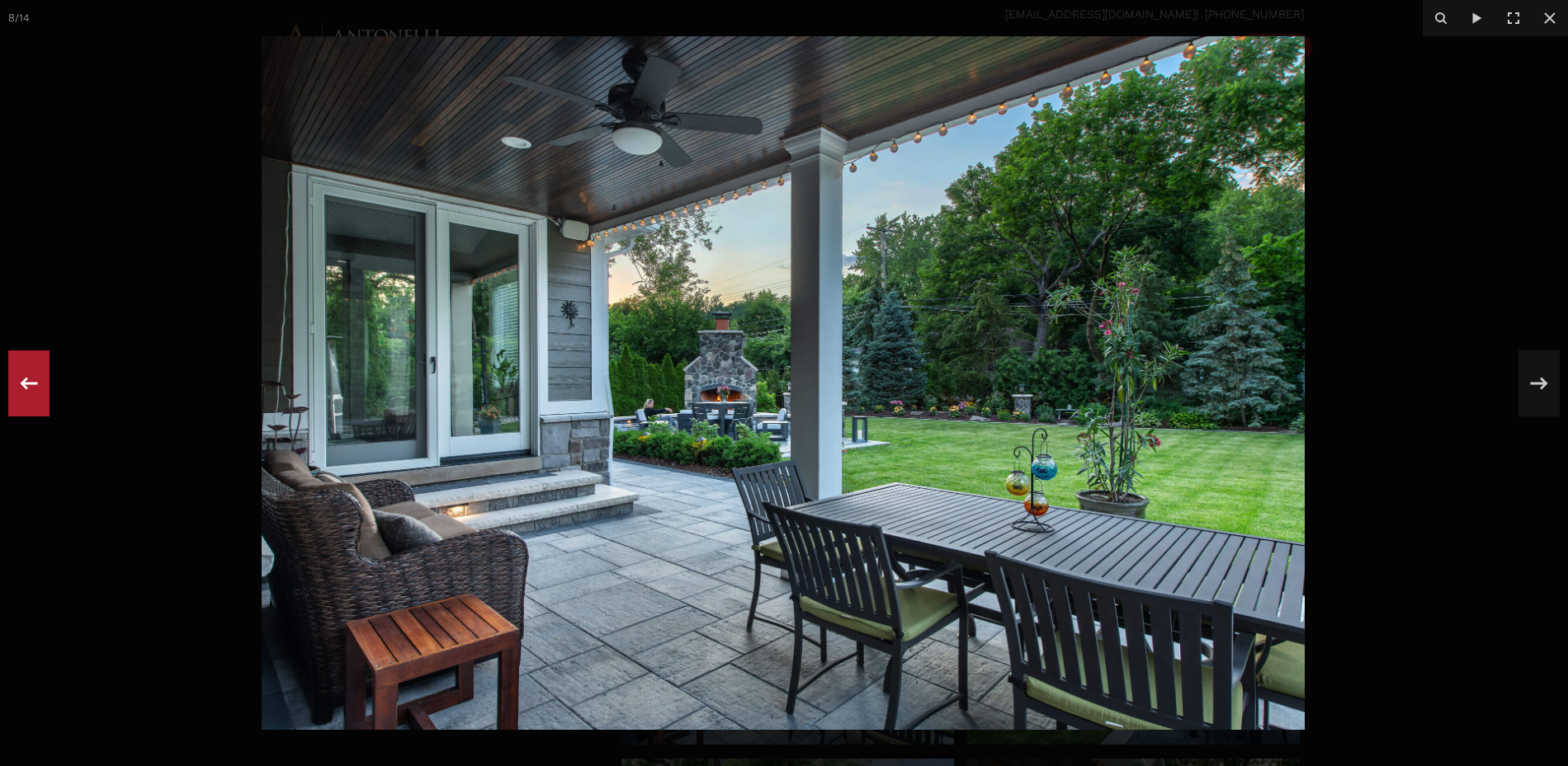
click at [18, 368] on icon at bounding box center [28, 383] width 29 height 54
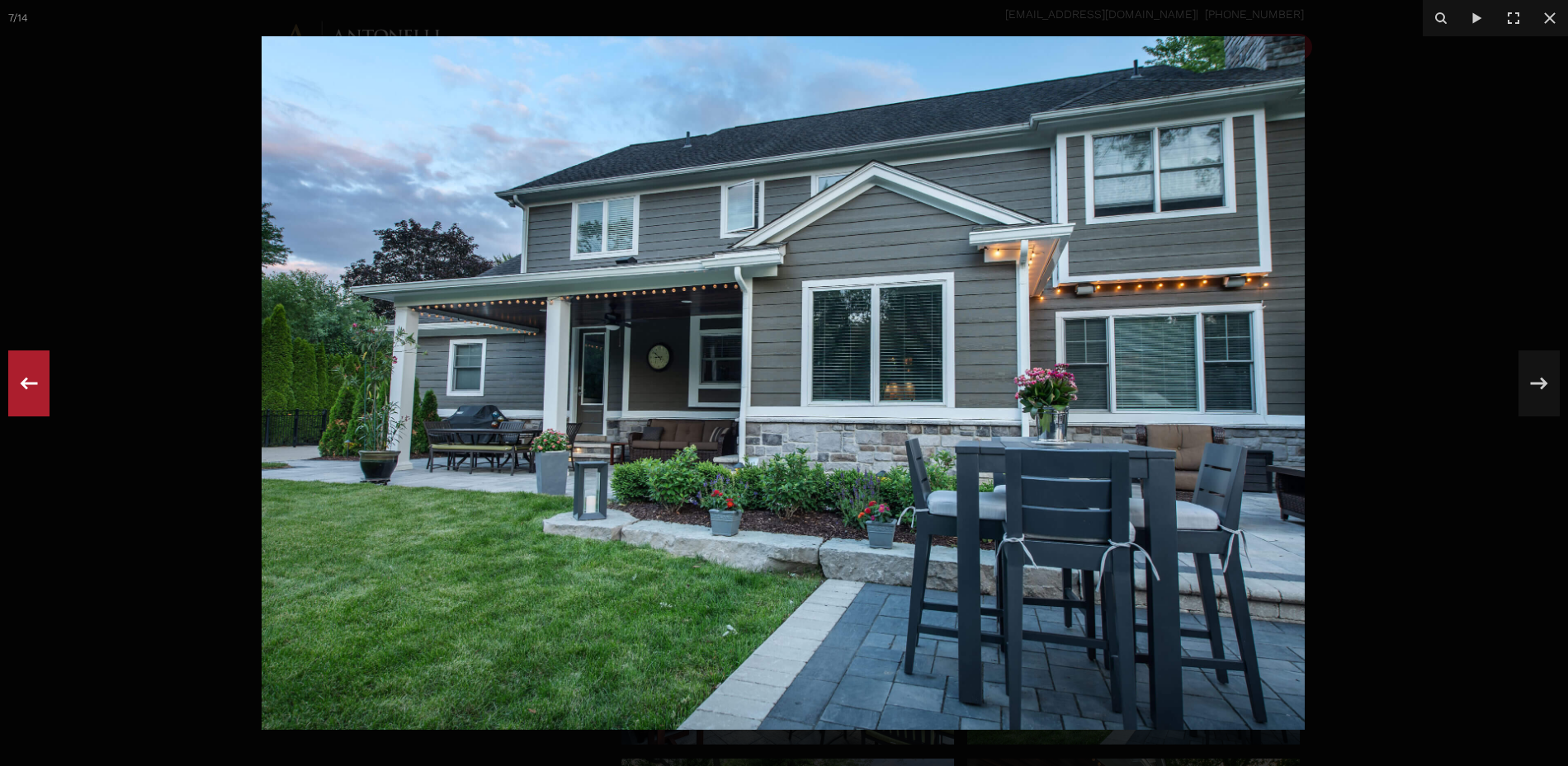
click at [18, 368] on icon at bounding box center [28, 383] width 29 height 54
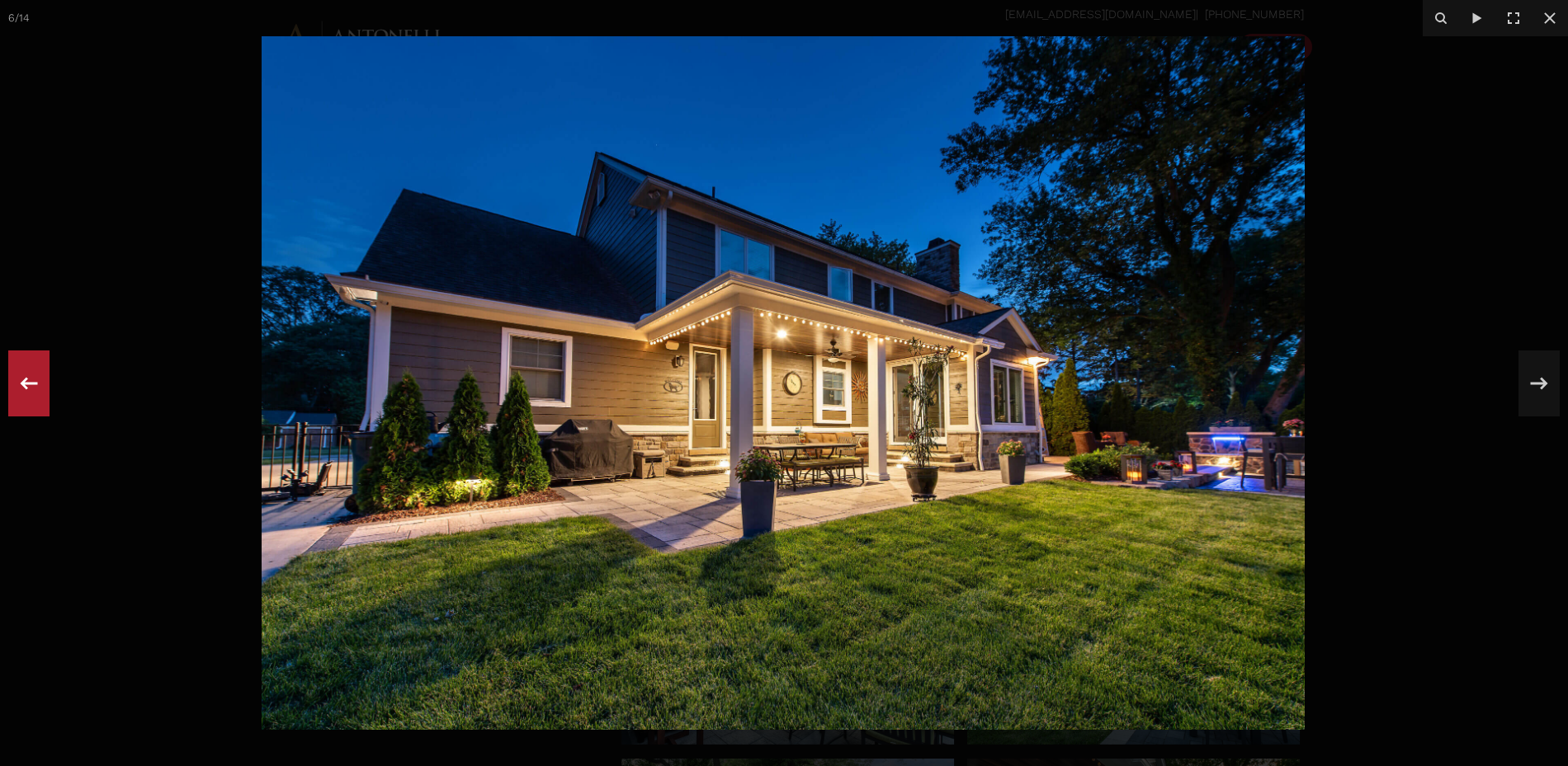
click at [18, 368] on icon at bounding box center [28, 383] width 29 height 54
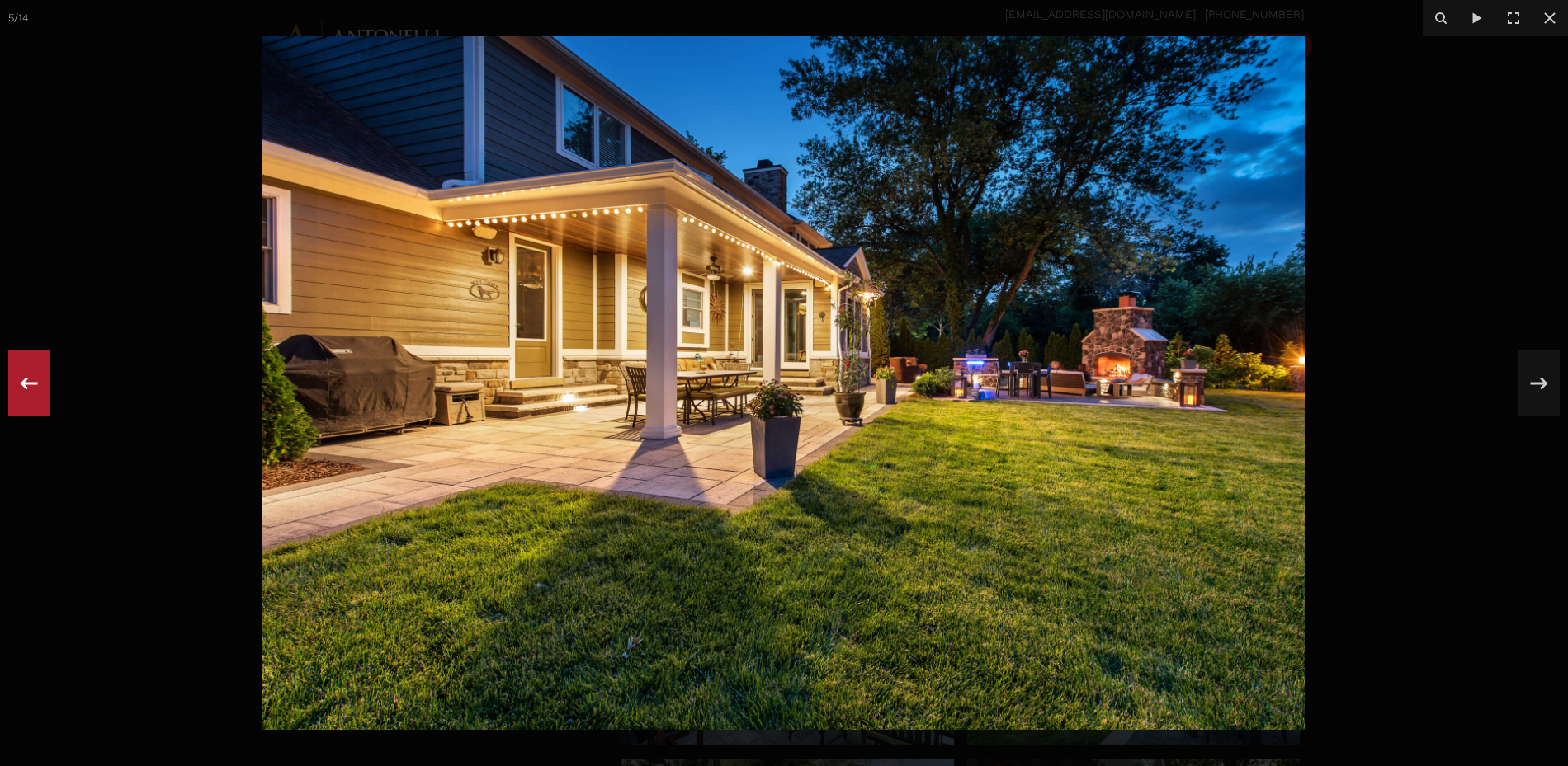
click at [18, 368] on icon at bounding box center [28, 383] width 29 height 54
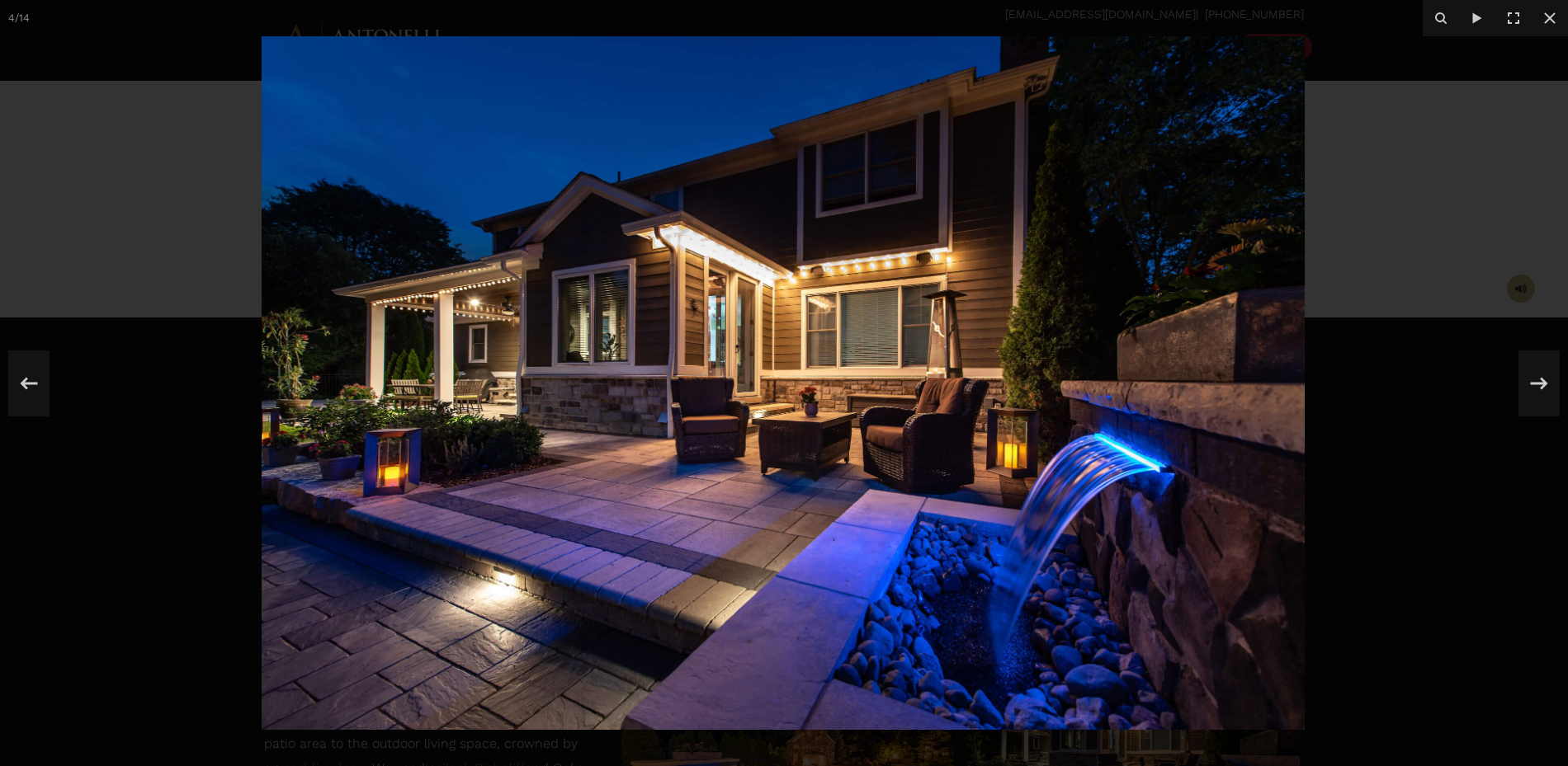
scroll to position [527, 0]
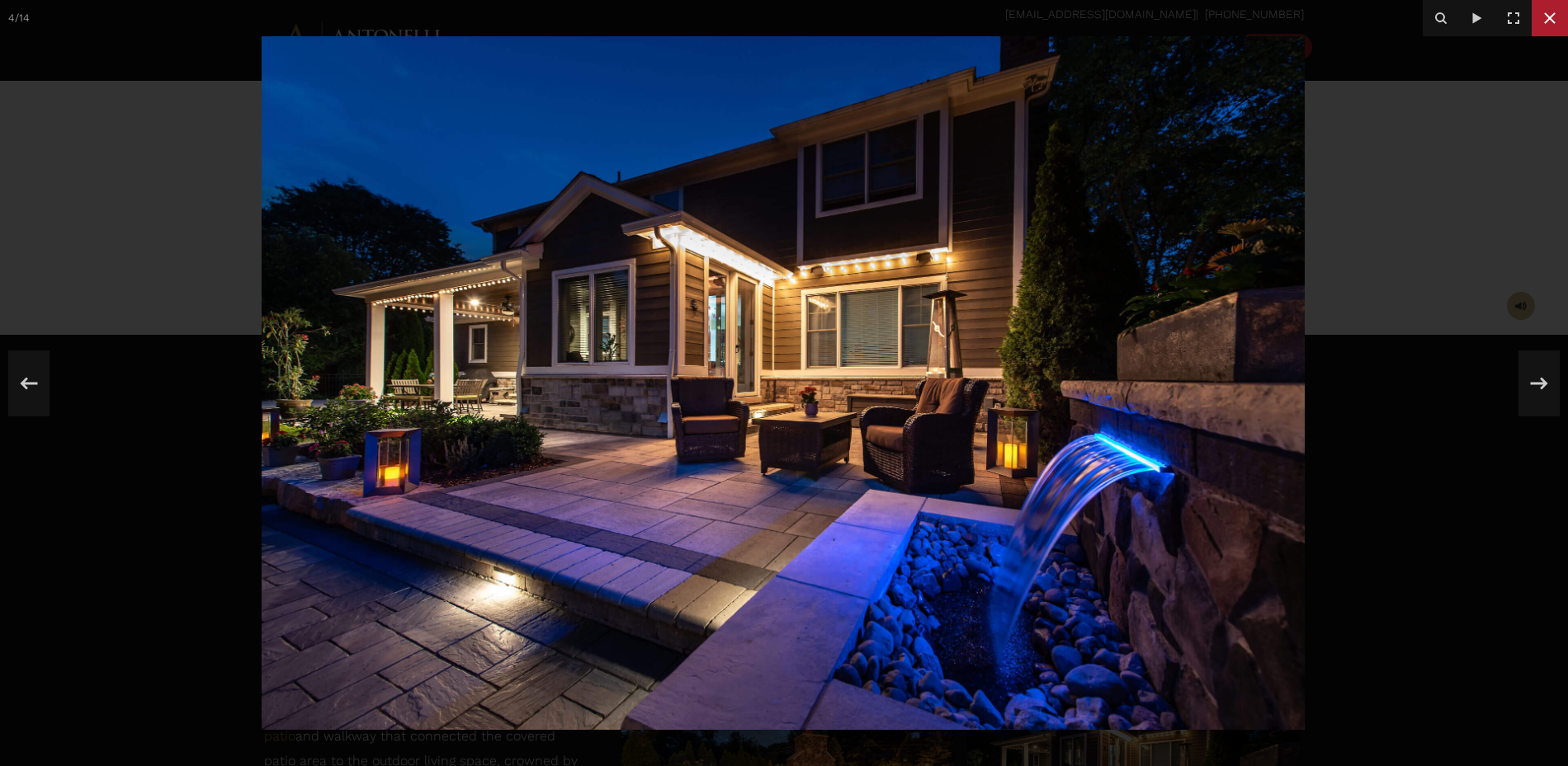
click at [1547, 24] on icon at bounding box center [1549, 18] width 20 height 20
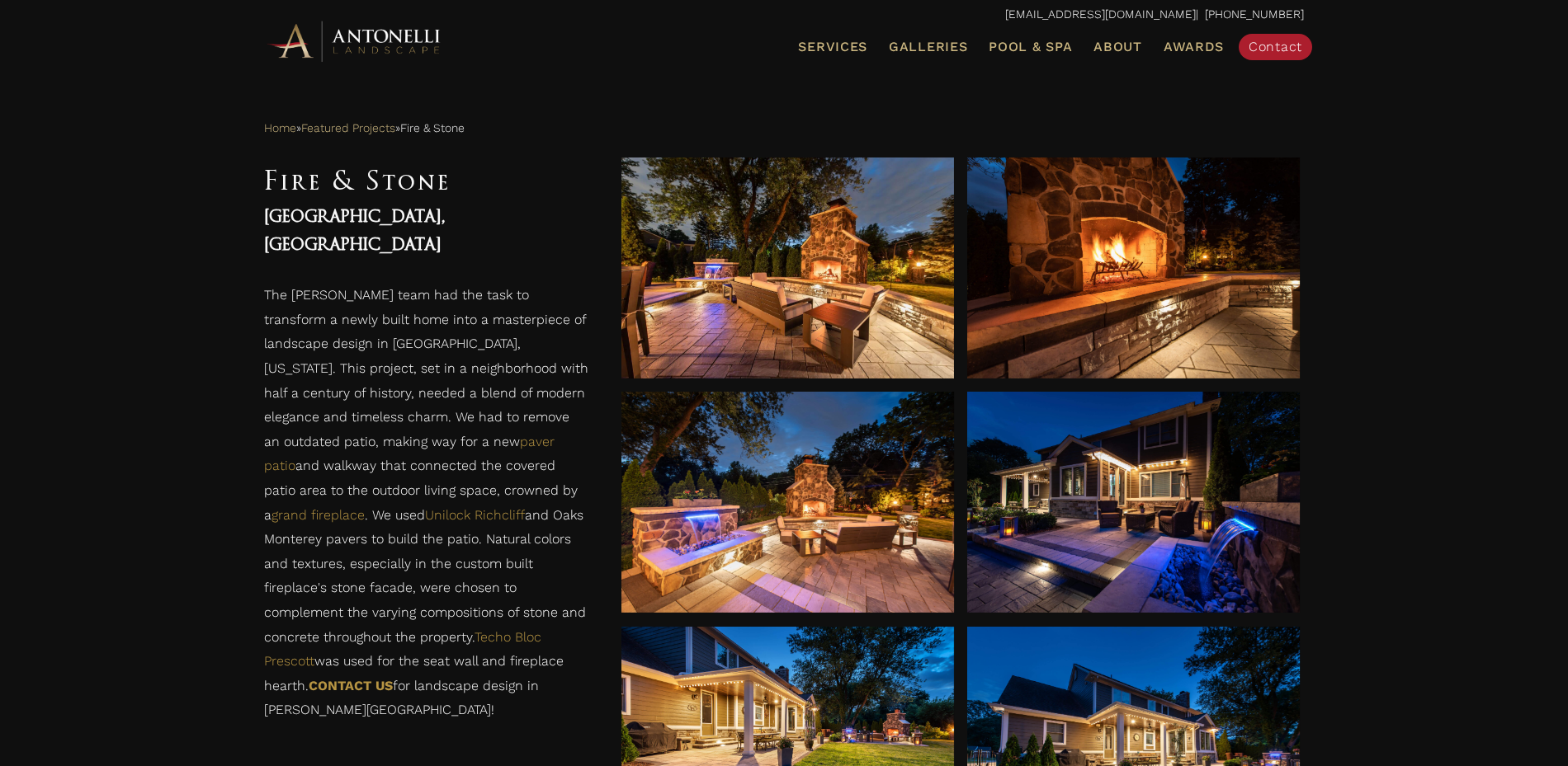
scroll to position [785, 0]
